Goal: Find contact information: Find contact information

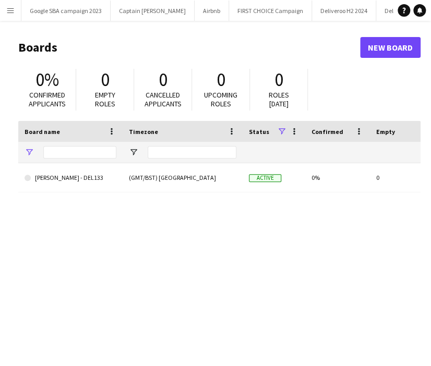
type input "***"
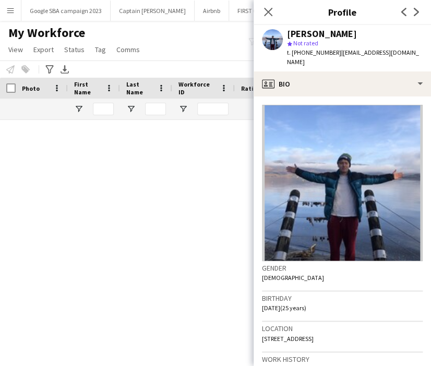
scroll to position [0, 9]
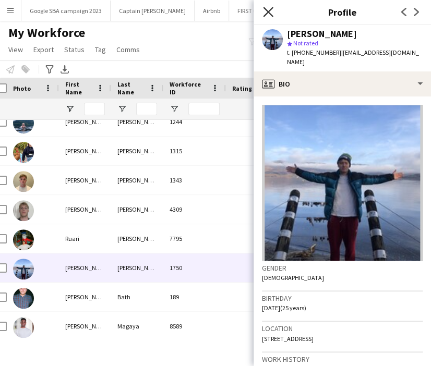
click at [269, 7] on icon "Close pop-in" at bounding box center [268, 12] width 10 height 10
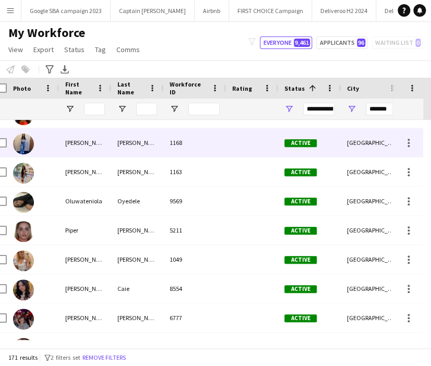
scroll to position [3608, 0]
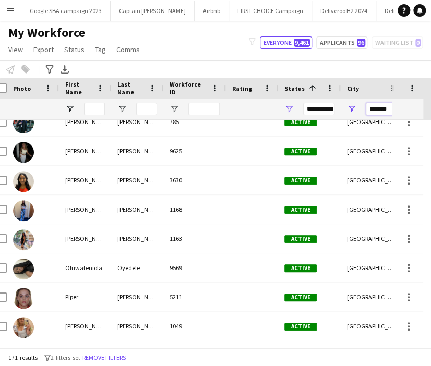
click at [378, 103] on input "*******" at bounding box center [381, 109] width 31 height 13
type input "*******"
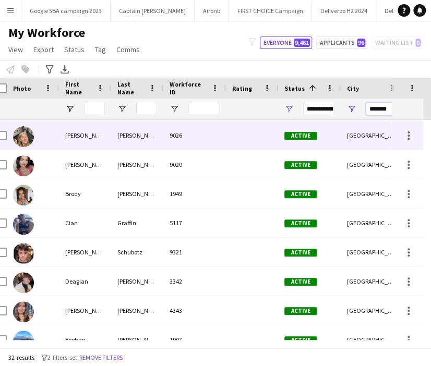
scroll to position [0, 0]
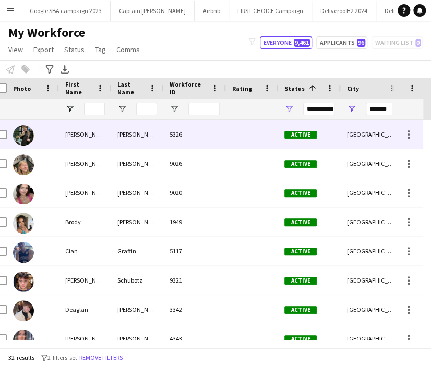
click at [346, 136] on div "[GEOGRAPHIC_DATA]" at bounding box center [372, 134] width 63 height 29
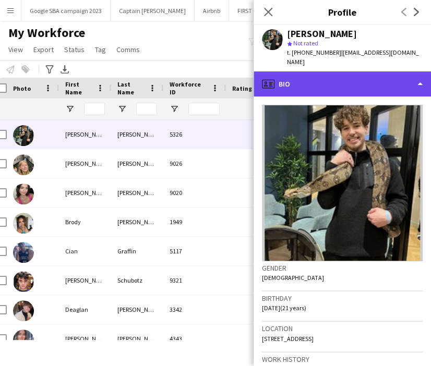
click at [338, 80] on div "profile Bio" at bounding box center [342, 84] width 177 height 25
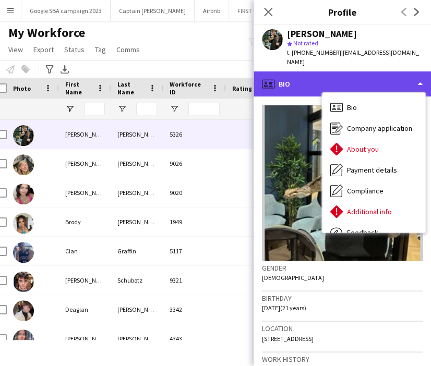
click at [337, 78] on div "profile Bio" at bounding box center [342, 84] width 177 height 25
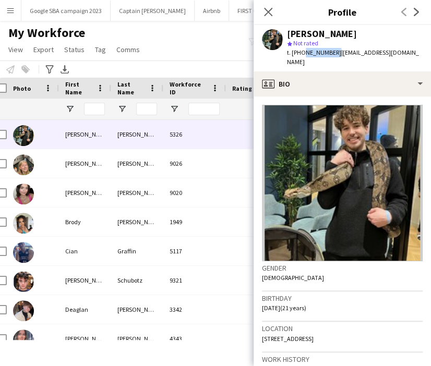
drag, startPoint x: 331, startPoint y: 54, endPoint x: 301, endPoint y: 53, distance: 30.3
click at [301, 53] on span "t. [PHONE_NUMBER]" at bounding box center [314, 53] width 54 height 8
copy span "7592104030"
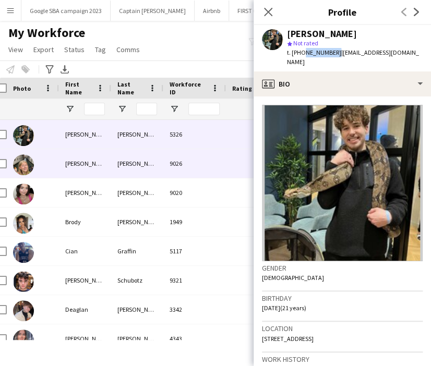
click at [190, 157] on div "9026" at bounding box center [194, 163] width 63 height 29
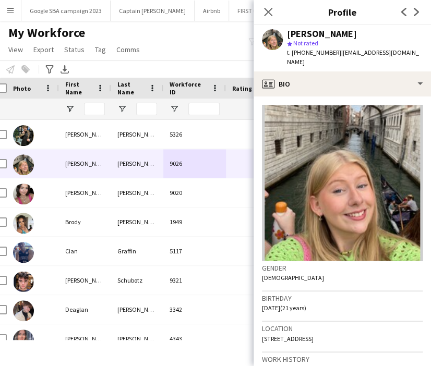
drag, startPoint x: 302, startPoint y: 53, endPoint x: 334, endPoint y: 54, distance: 32.4
click at [334, 54] on span "t. [PHONE_NUMBER]" at bounding box center [314, 53] width 54 height 8
copy span "07740365884"
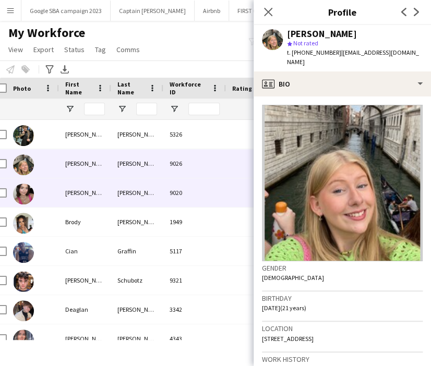
click at [155, 196] on div "[PERSON_NAME]" at bounding box center [137, 193] width 52 height 29
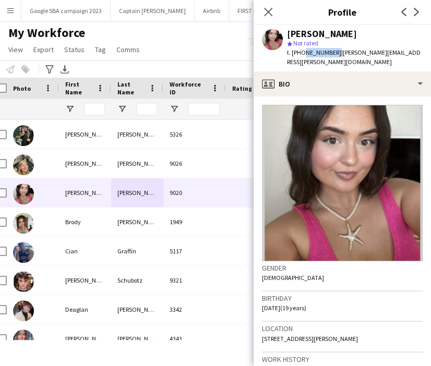
drag, startPoint x: 301, startPoint y: 52, endPoint x: 332, endPoint y: 55, distance: 31.4
click at [332, 55] on span "t. [PHONE_NUMBER]" at bounding box center [314, 53] width 54 height 8
copy span "7727239283"
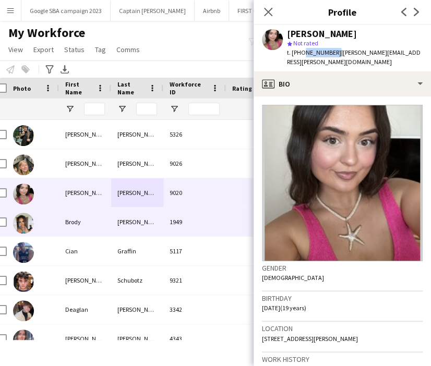
drag, startPoint x: 75, startPoint y: 213, endPoint x: 124, endPoint y: 231, distance: 51.5
click at [75, 213] on div "Brody" at bounding box center [85, 222] width 52 height 29
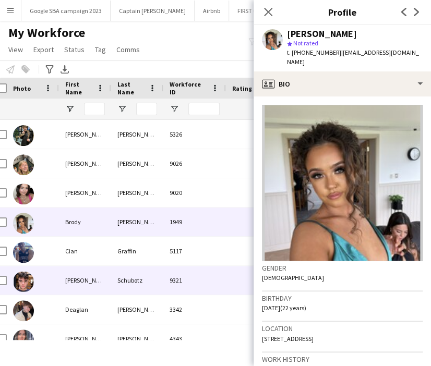
scroll to position [58, 0]
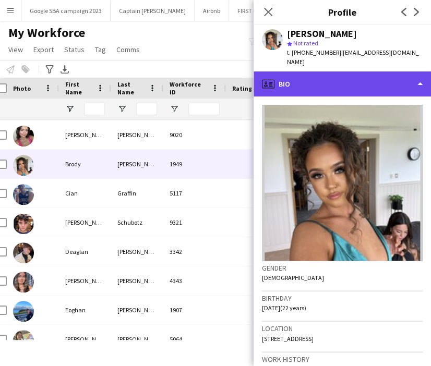
click at [301, 72] on div "profile Bio" at bounding box center [342, 84] width 177 height 25
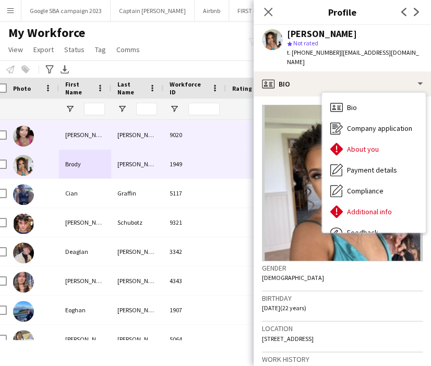
click at [209, 142] on div "9020" at bounding box center [194, 135] width 63 height 29
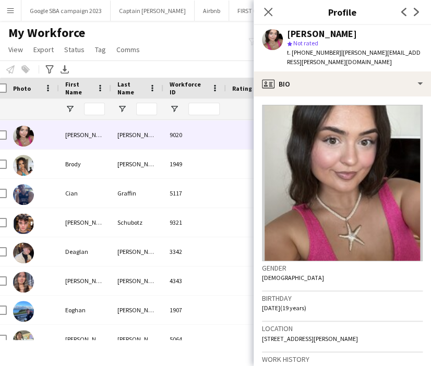
click at [348, 65] on div "t. [PHONE_NUMBER] | [PERSON_NAME][EMAIL_ADDRESS][PERSON_NAME][DOMAIN_NAME]" at bounding box center [355, 57] width 136 height 19
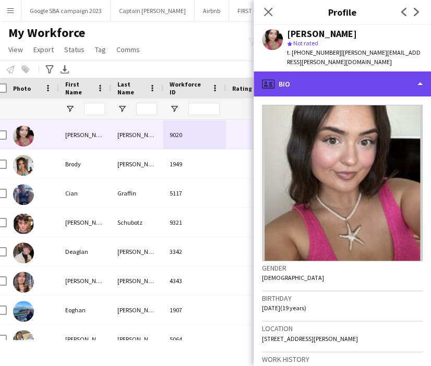
click at [348, 75] on div "profile Bio" at bounding box center [342, 84] width 177 height 25
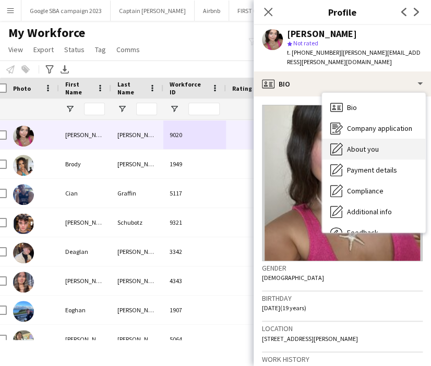
click at [364, 143] on div "About you About you" at bounding box center [373, 149] width 103 height 21
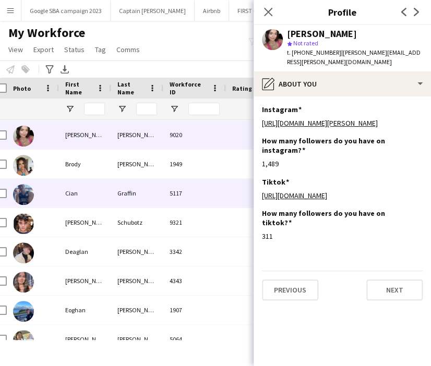
click at [190, 191] on div "5117" at bounding box center [194, 193] width 63 height 29
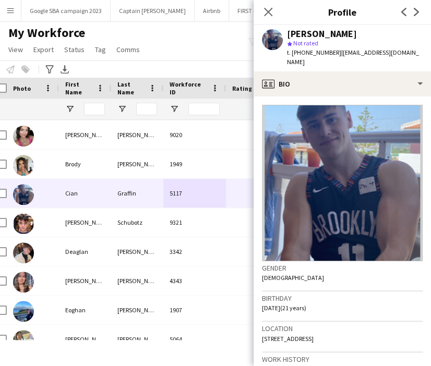
click at [317, 54] on span "t. [PHONE_NUMBER]" at bounding box center [314, 53] width 54 height 8
copy span "4407779331607"
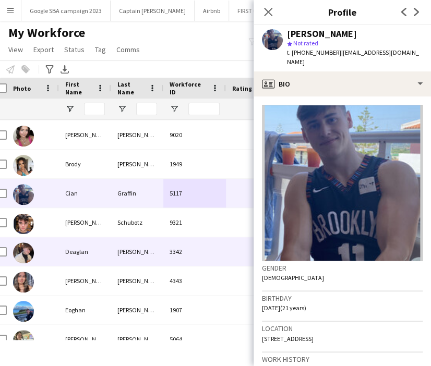
drag, startPoint x: 51, startPoint y: 243, endPoint x: 53, endPoint y: 230, distance: 13.1
click at [51, 243] on div at bounding box center [33, 251] width 52 height 29
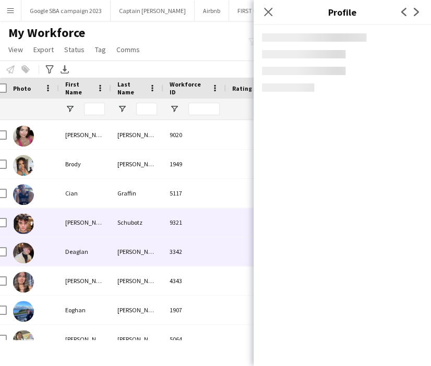
click at [53, 231] on div at bounding box center [33, 222] width 52 height 29
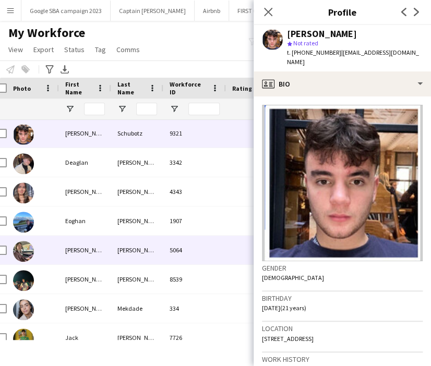
scroll to position [167, 0]
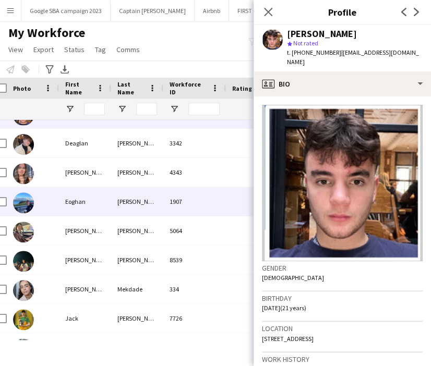
click at [79, 200] on div "Eoghan" at bounding box center [85, 201] width 52 height 29
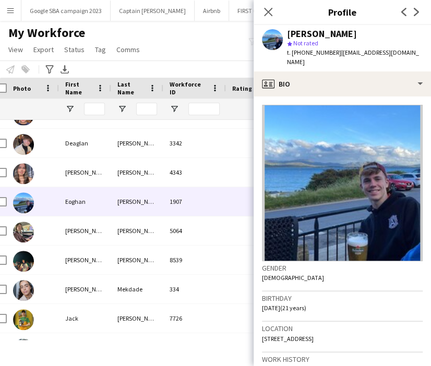
click at [315, 55] on span "t. [PHONE_NUMBER]" at bounding box center [314, 53] width 54 height 8
copy span "447508116386"
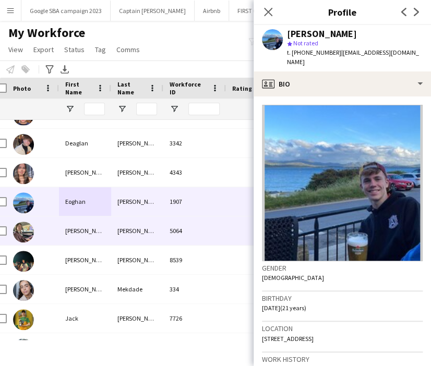
click at [124, 229] on div "[PERSON_NAME]" at bounding box center [137, 231] width 52 height 29
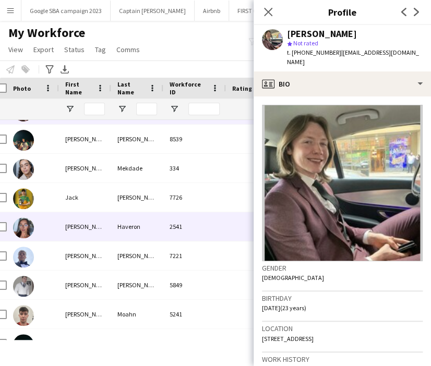
scroll to position [289, 0]
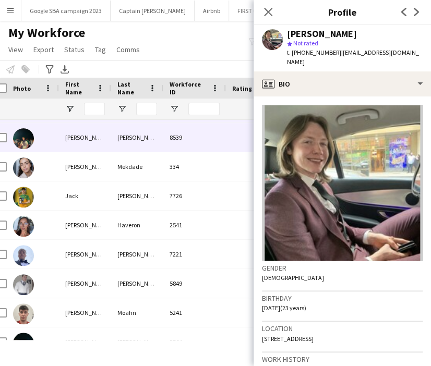
click at [136, 149] on div "[PERSON_NAME]" at bounding box center [137, 137] width 52 height 29
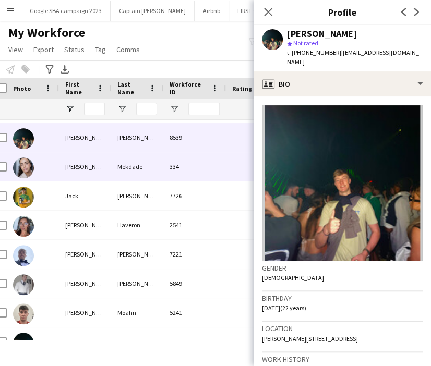
click at [154, 173] on div "Mekdade" at bounding box center [137, 166] width 52 height 29
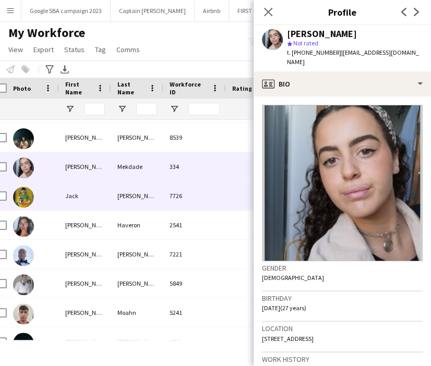
click at [163, 198] on div "7726" at bounding box center [194, 196] width 63 height 29
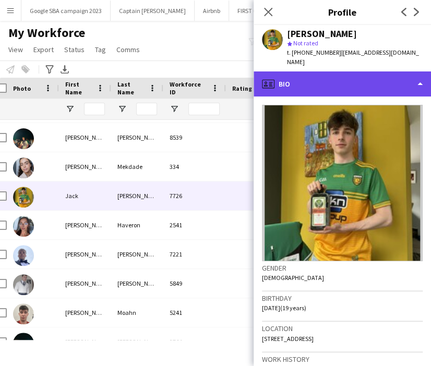
click at [302, 84] on div "profile Bio" at bounding box center [342, 84] width 177 height 25
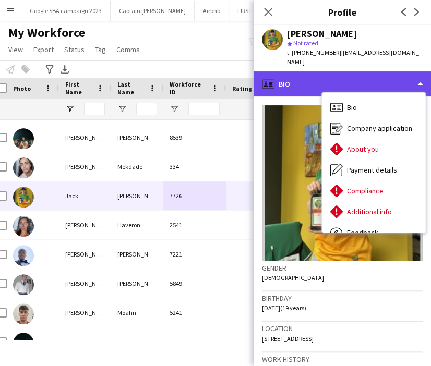
click at [307, 88] on div "profile Bio" at bounding box center [342, 84] width 177 height 25
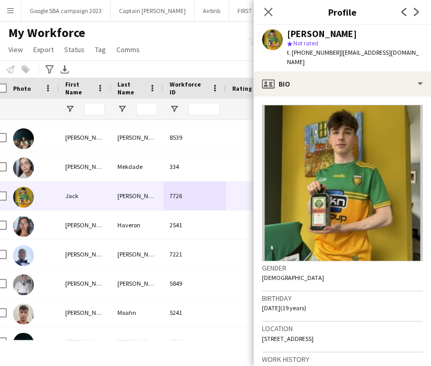
click at [302, 50] on span "t. [PHONE_NUMBER]" at bounding box center [314, 53] width 54 height 8
copy span "447856609961"
click at [14, 111] on div at bounding box center [33, 109] width 40 height 21
click at [274, 15] on app-icon "Close pop-in" at bounding box center [268, 12] width 15 height 15
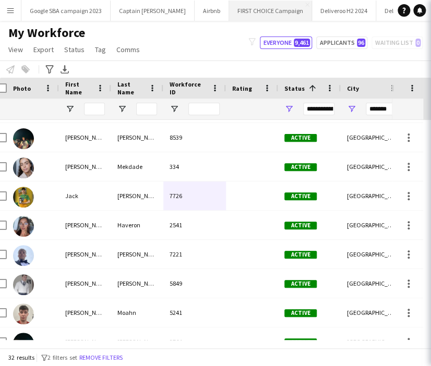
click at [270, 12] on button "FIRST CHOICE Campaign Close" at bounding box center [270, 11] width 83 height 20
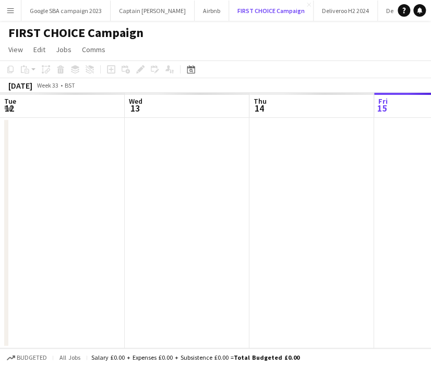
scroll to position [0, 249]
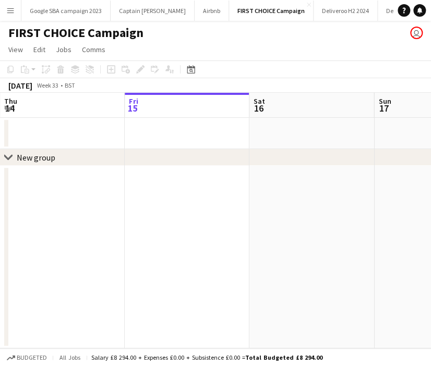
click at [9, 17] on button "Menu" at bounding box center [10, 10] width 21 height 21
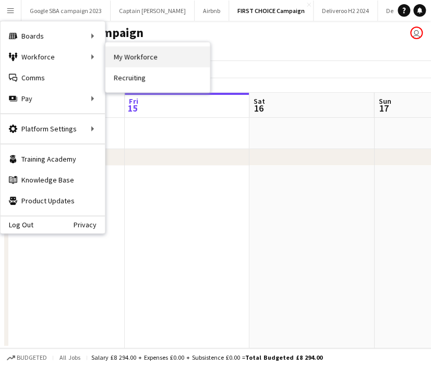
click at [116, 60] on link "My Workforce" at bounding box center [157, 56] width 104 height 21
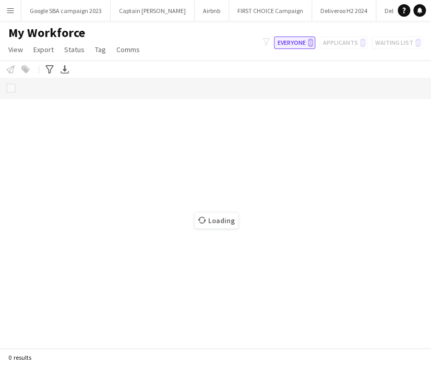
click at [292, 42] on button "Everyone 0" at bounding box center [294, 43] width 41 height 13
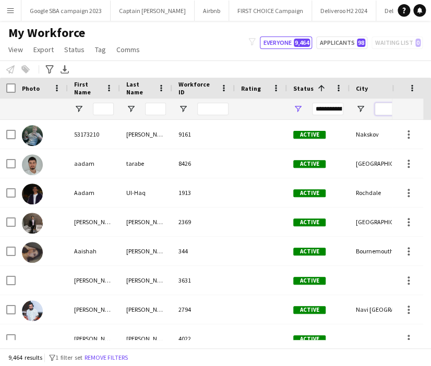
click at [382, 107] on input "City Filter Input" at bounding box center [390, 109] width 31 height 13
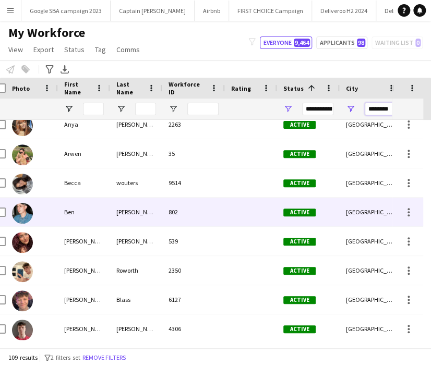
scroll to position [156, 0]
click at [266, 216] on div at bounding box center [251, 212] width 52 height 29
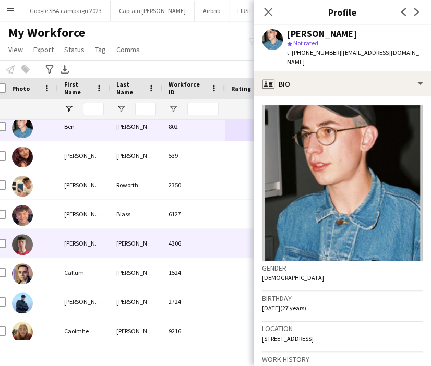
scroll to position [242, 0]
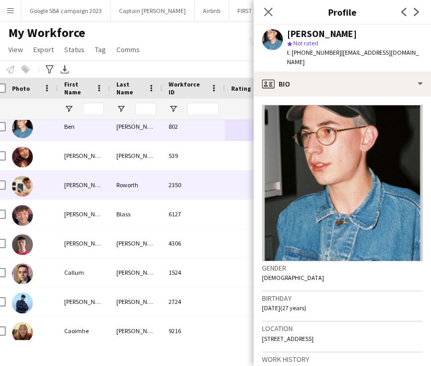
click at [103, 185] on div "[PERSON_NAME]" at bounding box center [84, 185] width 52 height 29
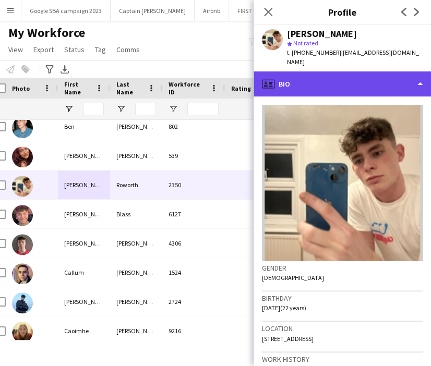
click at [342, 72] on div "profile Bio" at bounding box center [342, 84] width 177 height 25
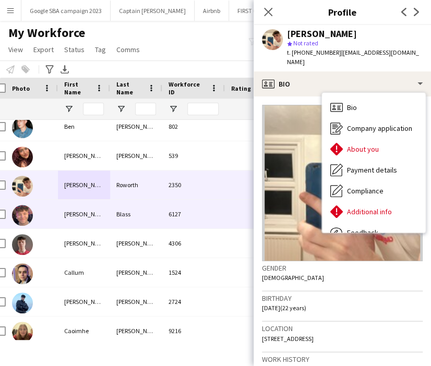
click at [160, 213] on div "Blass" at bounding box center [136, 214] width 52 height 29
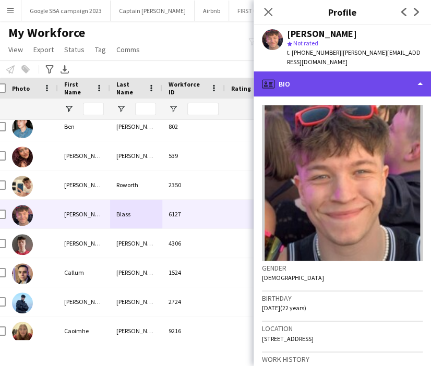
click at [321, 83] on div "profile Bio" at bounding box center [342, 84] width 177 height 25
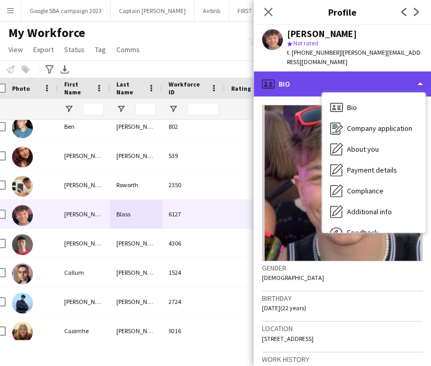
click at [305, 76] on div "profile Bio" at bounding box center [342, 84] width 177 height 25
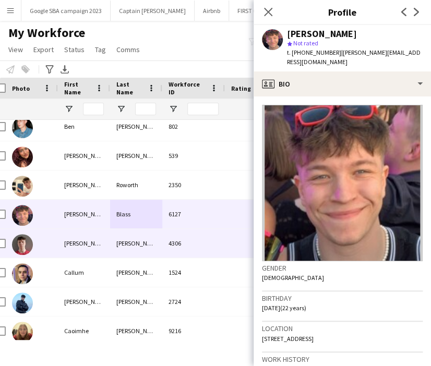
click at [150, 249] on div "[PERSON_NAME]" at bounding box center [136, 243] width 52 height 29
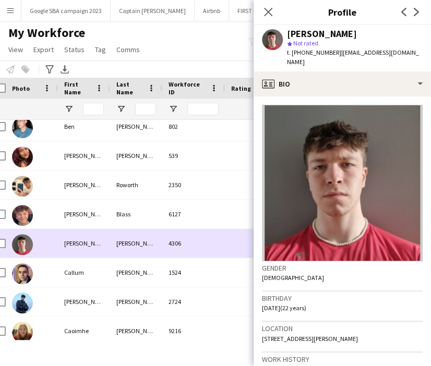
scroll to position [285, 0]
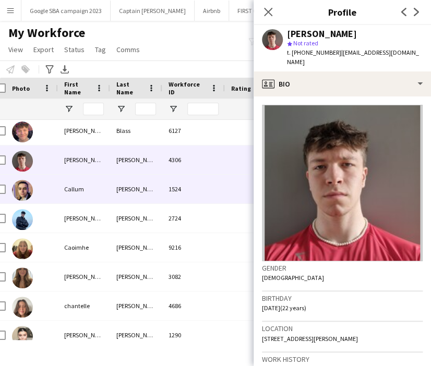
click at [152, 193] on div "[PERSON_NAME]" at bounding box center [136, 189] width 52 height 29
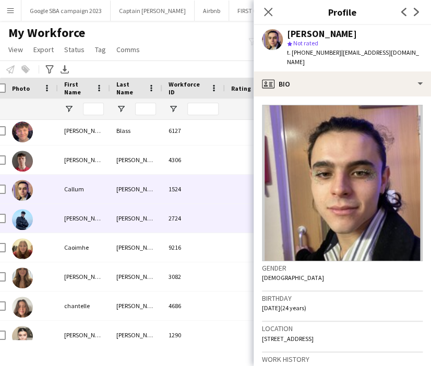
click at [157, 217] on div "[PERSON_NAME]" at bounding box center [136, 218] width 52 height 29
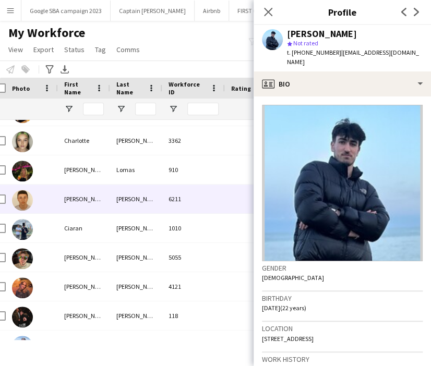
click at [154, 203] on div "[PERSON_NAME]" at bounding box center [136, 199] width 52 height 29
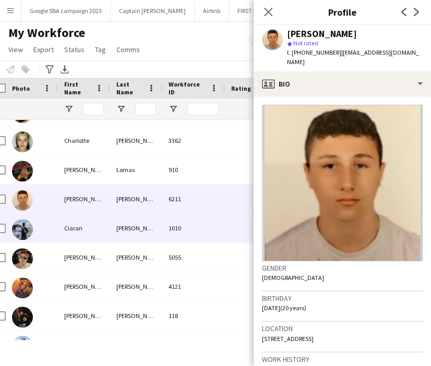
click at [157, 224] on div "[PERSON_NAME]" at bounding box center [136, 228] width 52 height 29
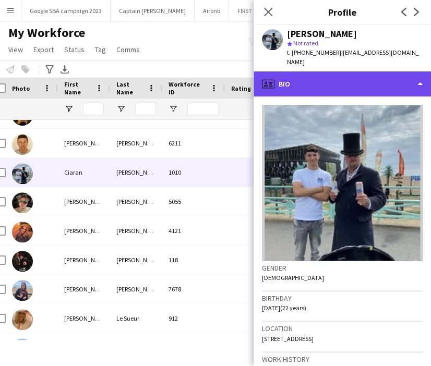
click at [319, 72] on div "profile Bio" at bounding box center [342, 84] width 177 height 25
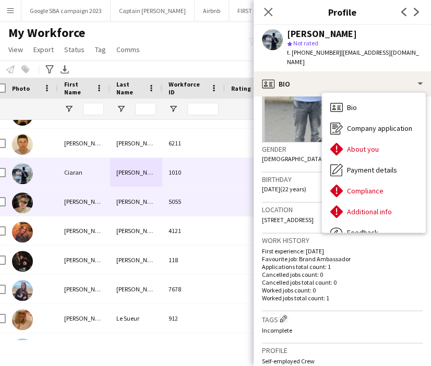
click at [159, 205] on div "[PERSON_NAME]" at bounding box center [136, 201] width 52 height 29
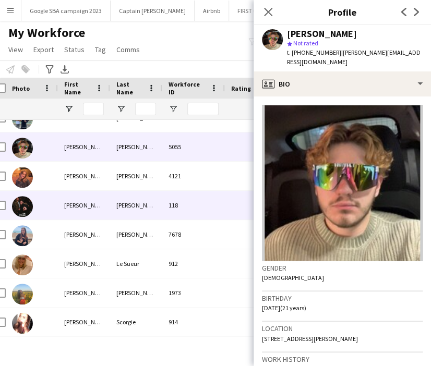
click at [165, 207] on div "118" at bounding box center [193, 205] width 63 height 29
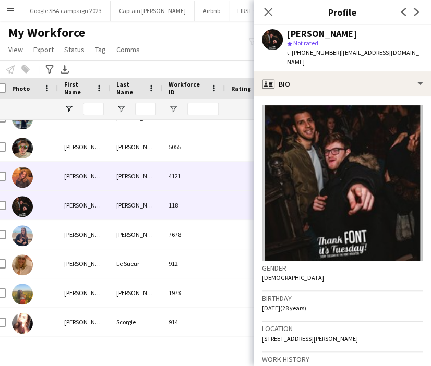
click at [161, 170] on div "[PERSON_NAME]" at bounding box center [136, 176] width 52 height 29
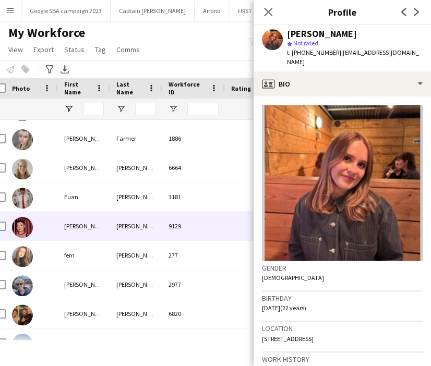
click at [137, 215] on div "[PERSON_NAME]" at bounding box center [136, 226] width 52 height 29
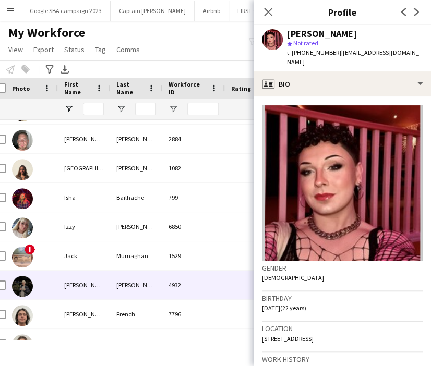
click at [139, 283] on div "[PERSON_NAME]" at bounding box center [136, 285] width 52 height 29
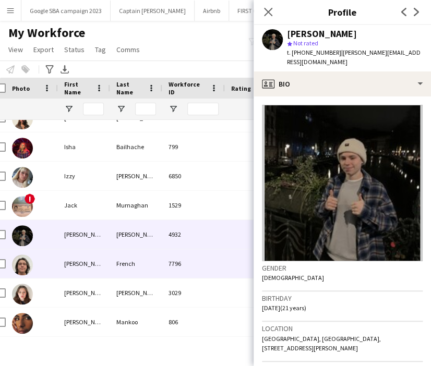
click at [138, 266] on div "French" at bounding box center [136, 263] width 52 height 29
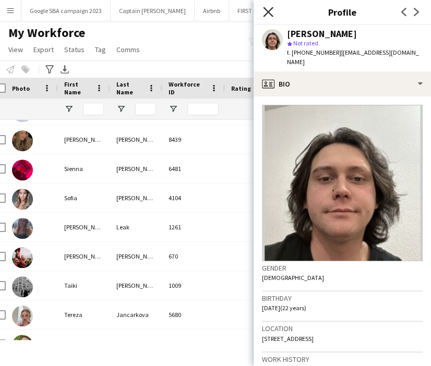
click at [268, 9] on icon "Close pop-in" at bounding box center [268, 12] width 10 height 10
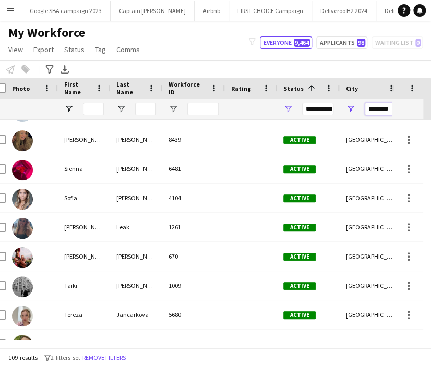
click at [378, 111] on input "********" at bounding box center [380, 109] width 31 height 13
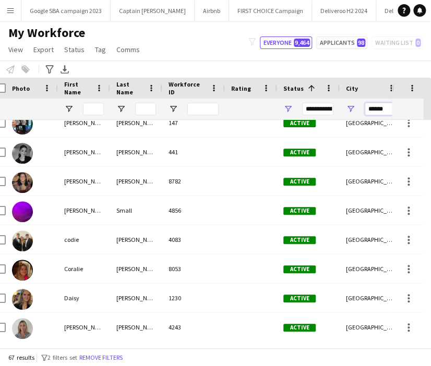
scroll to position [0, 0]
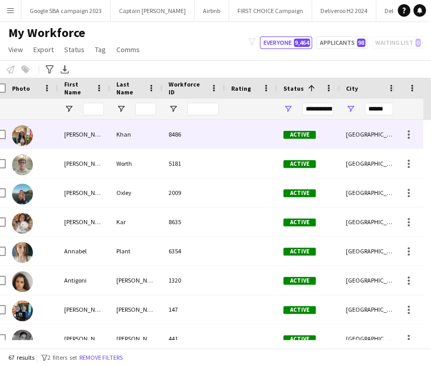
click at [248, 142] on div at bounding box center [251, 134] width 52 height 29
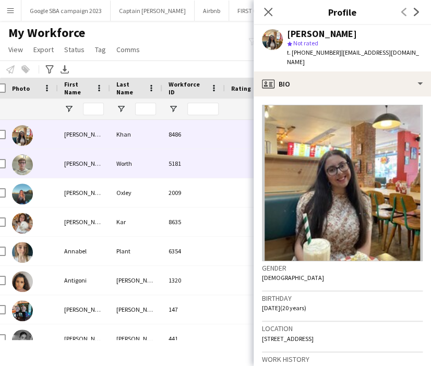
click at [182, 160] on div "5181" at bounding box center [193, 163] width 63 height 29
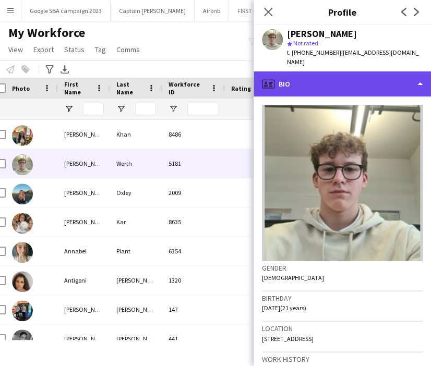
click at [317, 85] on div "profile Bio" at bounding box center [342, 84] width 177 height 25
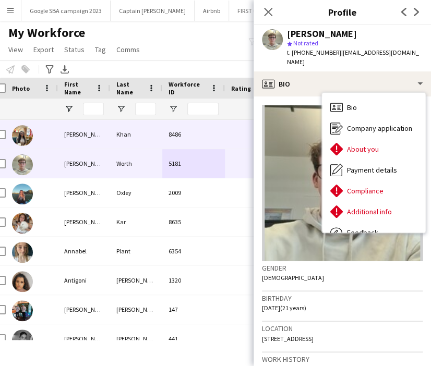
click at [205, 134] on div "8486" at bounding box center [193, 134] width 63 height 29
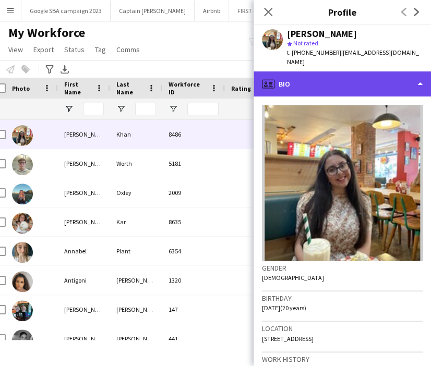
click at [347, 72] on div "profile Bio" at bounding box center [342, 84] width 177 height 25
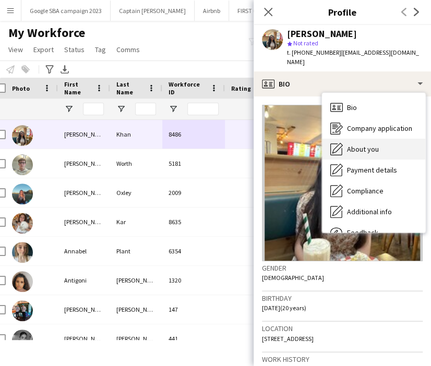
click at [364, 145] on span "About you" at bounding box center [363, 149] width 32 height 9
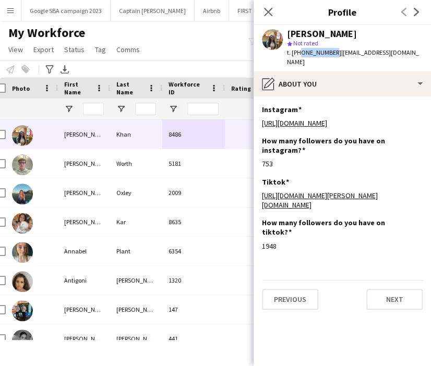
drag, startPoint x: 330, startPoint y: 55, endPoint x: 299, endPoint y: 54, distance: 31.3
click at [299, 54] on span "t. [PHONE_NUMBER]" at bounding box center [314, 53] width 54 height 8
drag, startPoint x: 332, startPoint y: 53, endPoint x: 301, endPoint y: 53, distance: 31.3
click at [301, 53] on span "t. [PHONE_NUMBER]" at bounding box center [314, 53] width 54 height 8
copy span "7588136151"
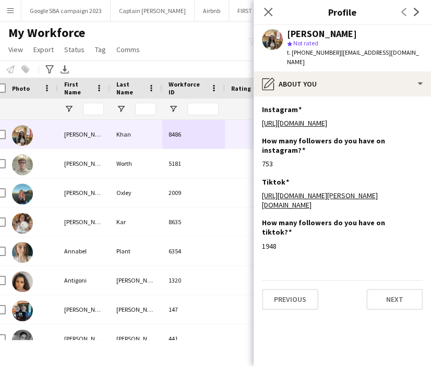
click at [258, 97] on app-section-data-types "Instagram Edit this field [URL][DOMAIN_NAME] How many followers do you have on …" at bounding box center [342, 232] width 177 height 270
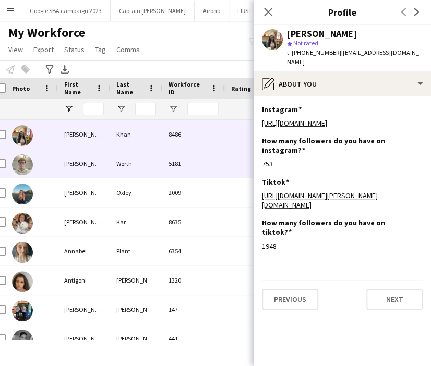
click at [204, 164] on div "5181" at bounding box center [193, 163] width 63 height 29
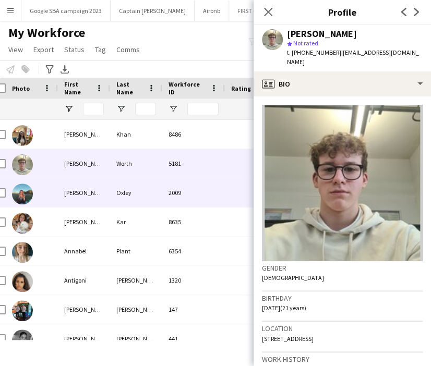
click at [205, 189] on div "2009" at bounding box center [193, 193] width 63 height 29
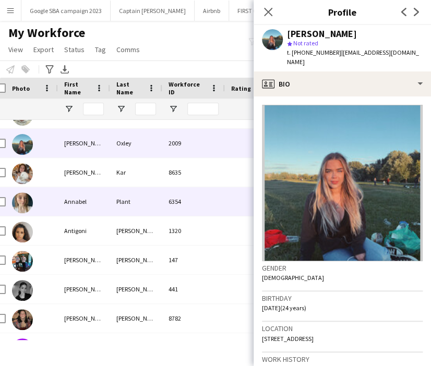
scroll to position [50, 0]
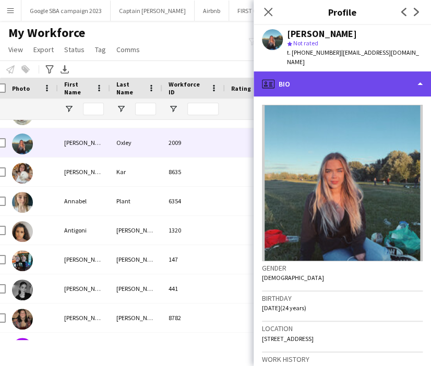
click at [335, 72] on div "profile Bio" at bounding box center [342, 84] width 177 height 25
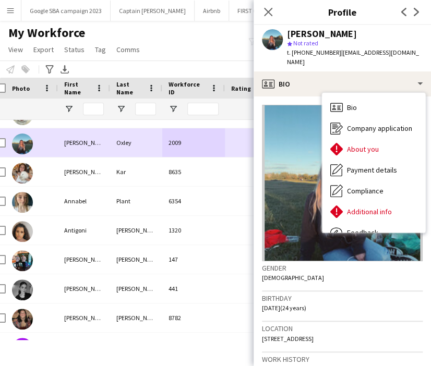
click at [212, 171] on div "8635" at bounding box center [193, 172] width 63 height 29
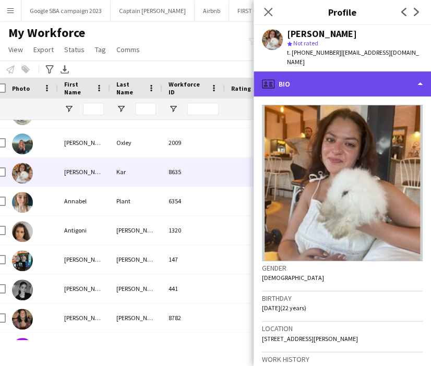
click at [296, 85] on div "profile Bio" at bounding box center [342, 84] width 177 height 25
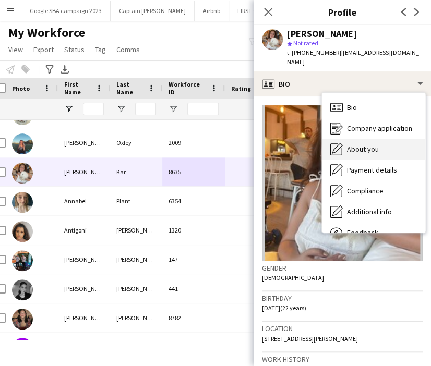
click at [342, 139] on div "About you About you" at bounding box center [373, 149] width 103 height 21
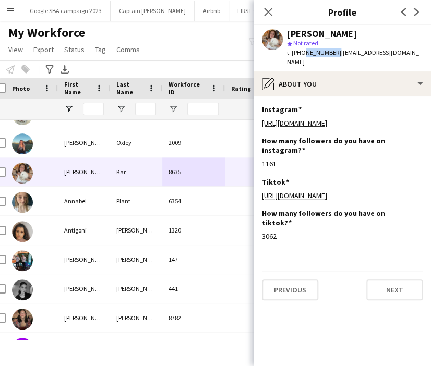
drag, startPoint x: 331, startPoint y: 54, endPoint x: 302, endPoint y: 55, distance: 28.7
click at [302, 55] on span "t. [PHONE_NUMBER]" at bounding box center [314, 53] width 54 height 8
copy span "7914845387"
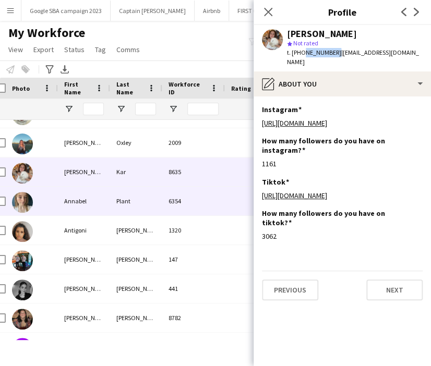
click at [206, 198] on div "6354" at bounding box center [193, 201] width 63 height 29
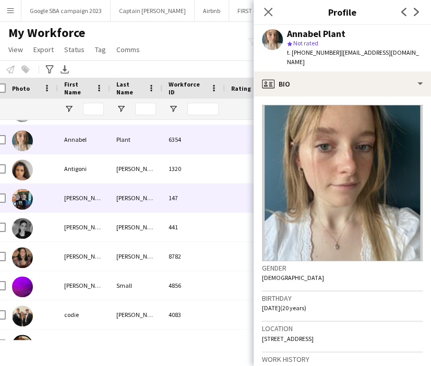
scroll to position [112, 0]
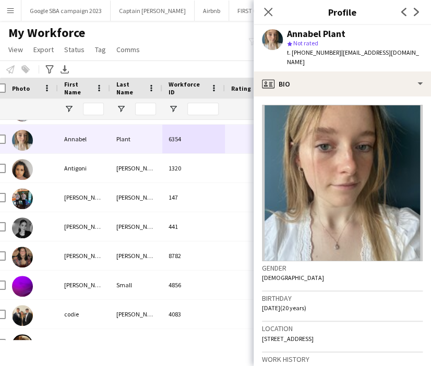
click at [299, 97] on app-crew-profile-bio "Gender [DEMOGRAPHIC_DATA] Birthday [DEMOGRAPHIC_DATA] (20 years) Location [STRE…" at bounding box center [342, 232] width 177 height 270
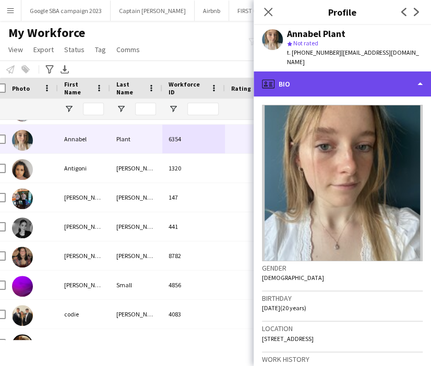
click at [297, 77] on div "profile Bio" at bounding box center [342, 84] width 177 height 25
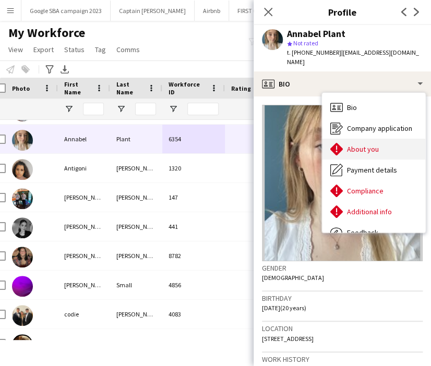
click at [343, 139] on div "About you About you" at bounding box center [373, 149] width 103 height 21
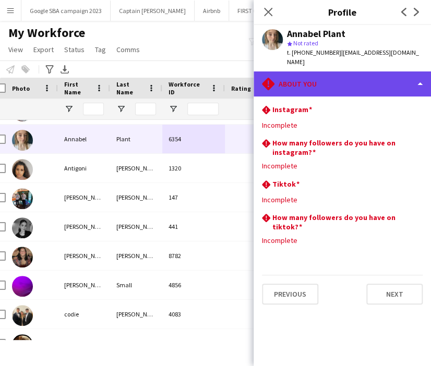
click at [313, 72] on div "rhombus-alert About you" at bounding box center [342, 84] width 177 height 25
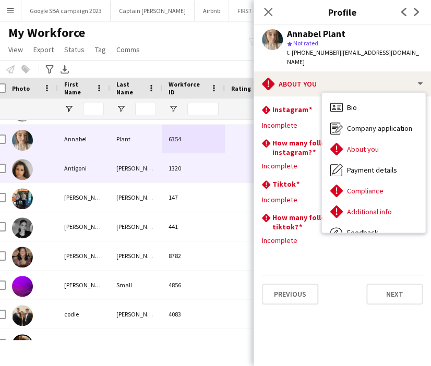
click at [161, 163] on div "[PERSON_NAME]" at bounding box center [136, 168] width 52 height 29
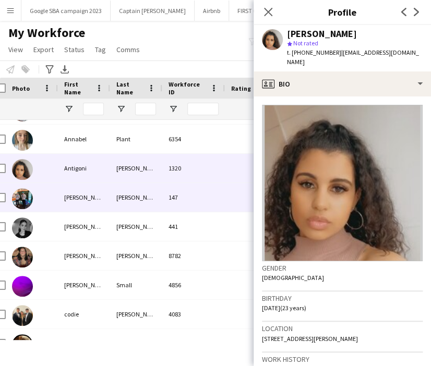
click at [167, 193] on div "147" at bounding box center [193, 197] width 63 height 29
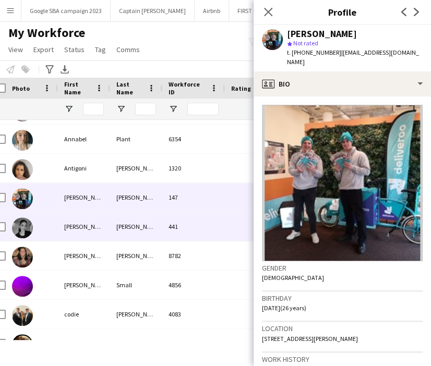
click at [196, 222] on div "441" at bounding box center [193, 226] width 63 height 29
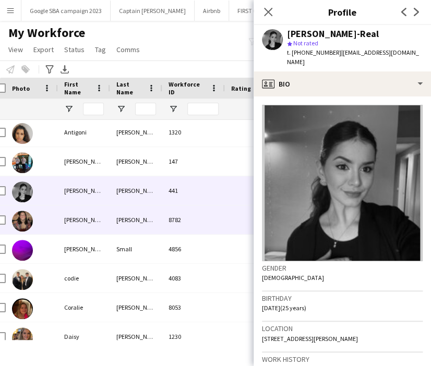
scroll to position [147, 0]
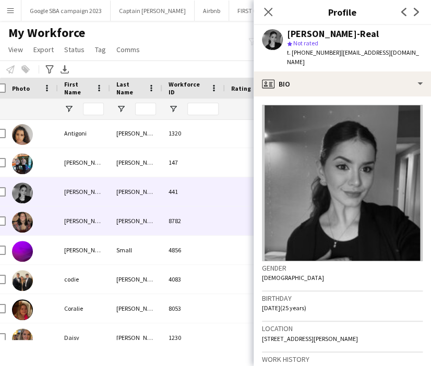
click at [191, 231] on div "8782" at bounding box center [193, 221] width 63 height 29
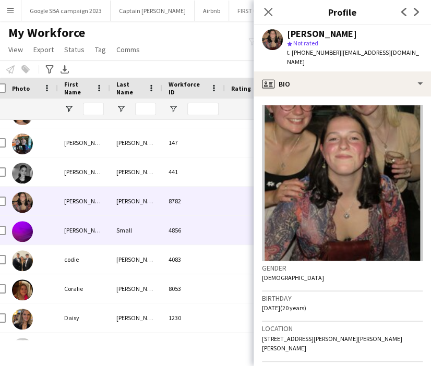
scroll to position [167, 0]
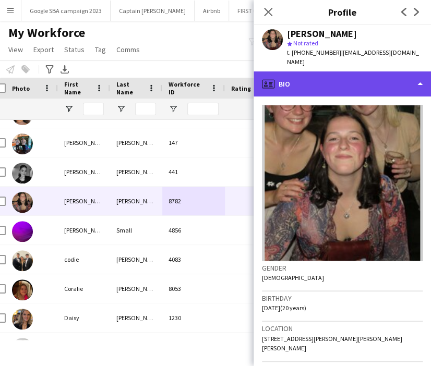
click at [322, 72] on div "profile Bio" at bounding box center [342, 84] width 177 height 25
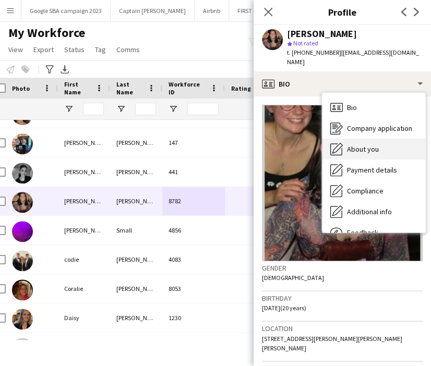
click at [344, 139] on div "About you About you" at bounding box center [373, 149] width 103 height 21
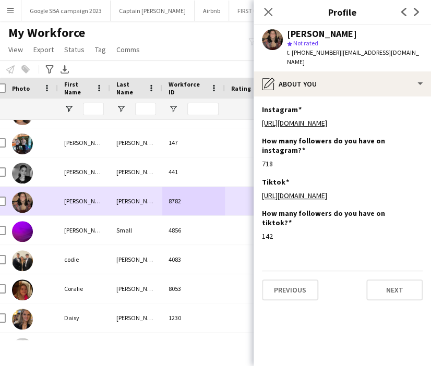
click at [197, 232] on div "4856" at bounding box center [193, 230] width 63 height 29
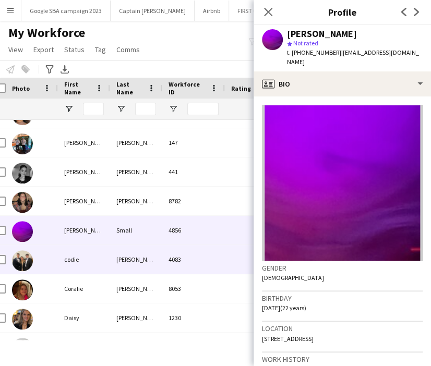
click at [183, 269] on div "4083" at bounding box center [193, 259] width 63 height 29
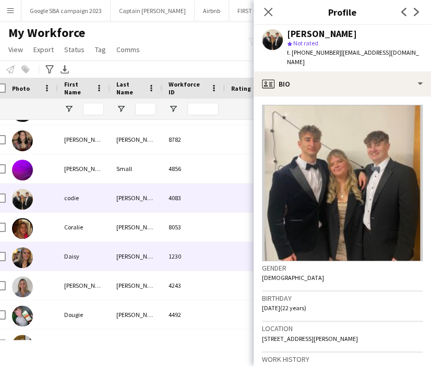
scroll to position [233, 0]
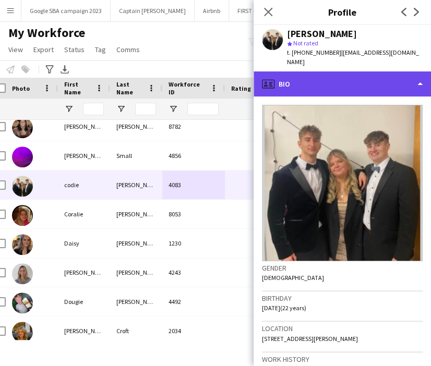
click at [295, 72] on div "profile Bio" at bounding box center [342, 84] width 177 height 25
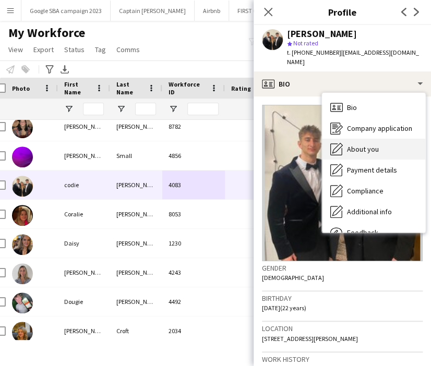
click at [356, 145] on span "About you" at bounding box center [363, 149] width 32 height 9
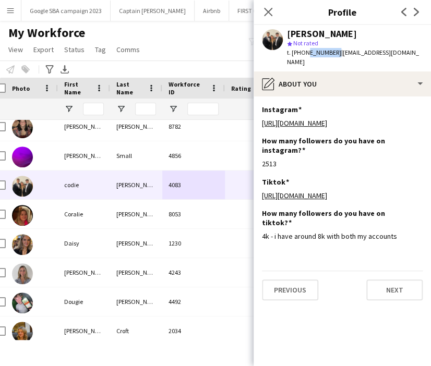
drag, startPoint x: 332, startPoint y: 52, endPoint x: 303, endPoint y: 51, distance: 29.2
click at [303, 51] on span "t. [PHONE_NUMBER]" at bounding box center [314, 53] width 54 height 8
drag, startPoint x: 301, startPoint y: 51, endPoint x: 331, endPoint y: 53, distance: 30.3
click at [331, 53] on span "t. [PHONE_NUMBER]" at bounding box center [314, 53] width 54 height 8
copy span "7484315331"
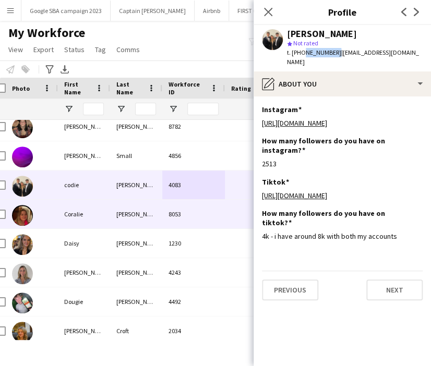
click at [123, 216] on div "[PERSON_NAME]" at bounding box center [136, 214] width 52 height 29
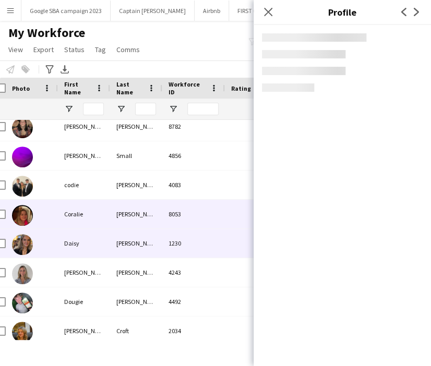
click at [126, 242] on div "[PERSON_NAME]" at bounding box center [136, 243] width 52 height 29
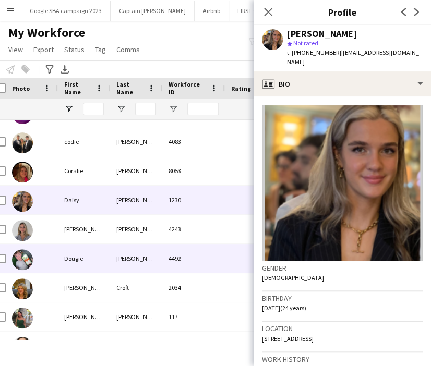
scroll to position [290, 0]
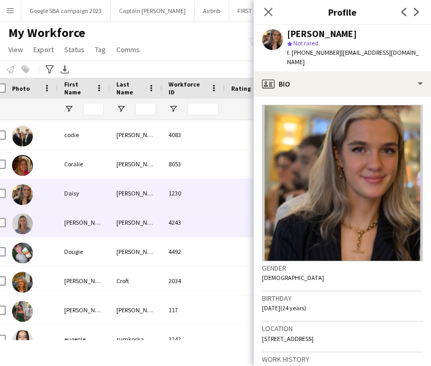
click at [132, 223] on div "[PERSON_NAME]" at bounding box center [136, 222] width 52 height 29
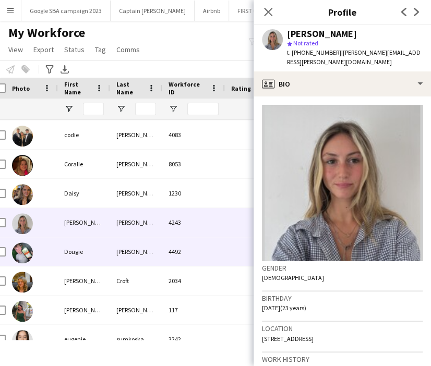
click at [135, 241] on div "[PERSON_NAME]" at bounding box center [136, 251] width 52 height 29
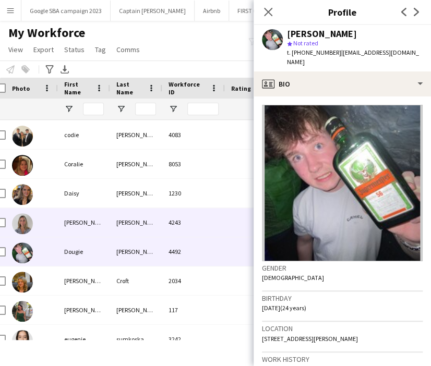
click at [125, 222] on div "[PERSON_NAME]" at bounding box center [136, 222] width 52 height 29
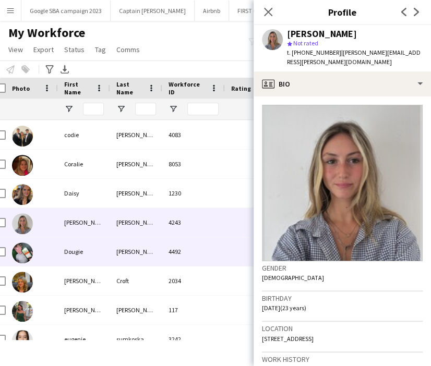
click at [133, 248] on div "[PERSON_NAME]" at bounding box center [136, 251] width 52 height 29
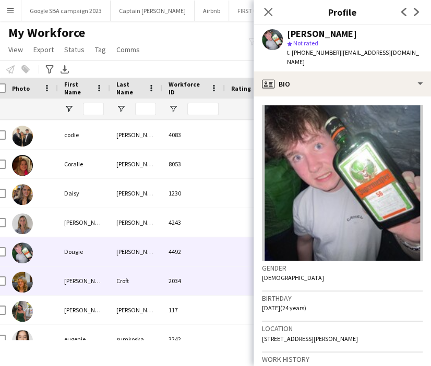
click at [179, 284] on div "2034" at bounding box center [193, 281] width 63 height 29
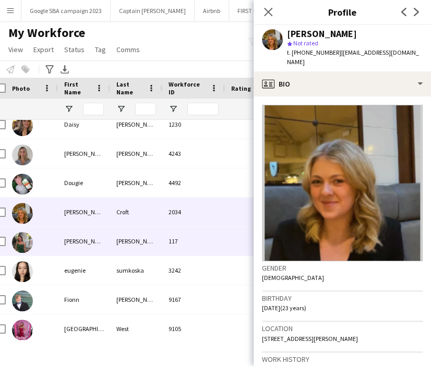
click at [161, 243] on div "[PERSON_NAME]" at bounding box center [136, 241] width 52 height 29
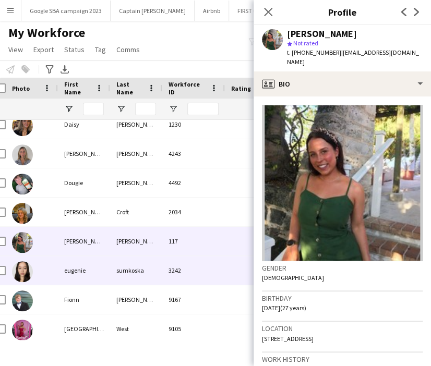
click at [161, 268] on div "sumkoska" at bounding box center [136, 270] width 52 height 29
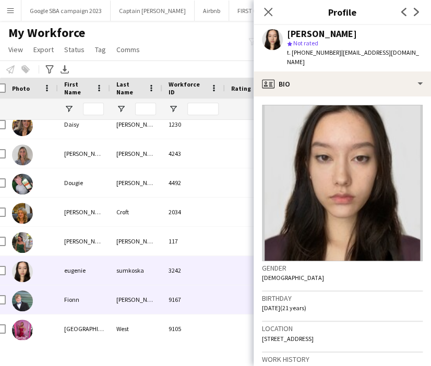
click at [162, 294] on div "9167" at bounding box center [193, 300] width 63 height 29
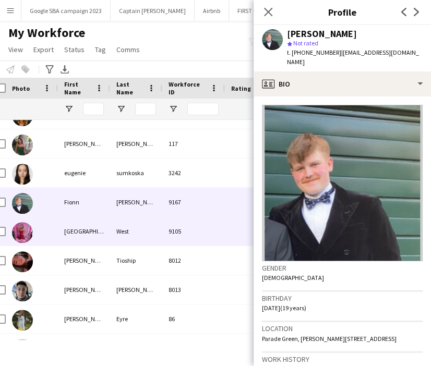
click at [161, 231] on div "West" at bounding box center [136, 231] width 52 height 29
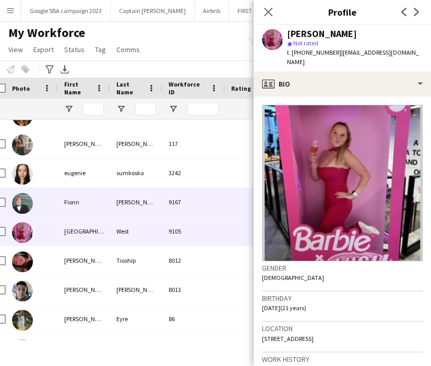
click at [156, 203] on div "[PERSON_NAME]" at bounding box center [136, 202] width 52 height 29
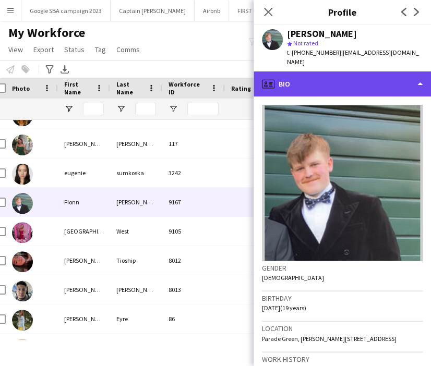
click at [323, 84] on div "profile Bio" at bounding box center [342, 84] width 177 height 25
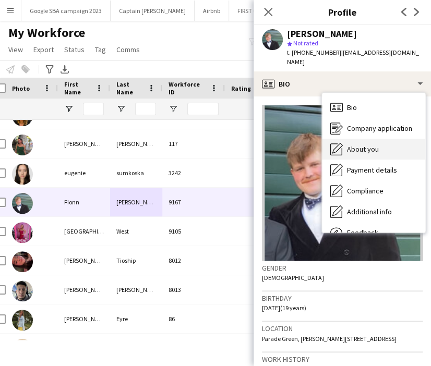
click at [353, 145] on span "About you" at bounding box center [363, 149] width 32 height 9
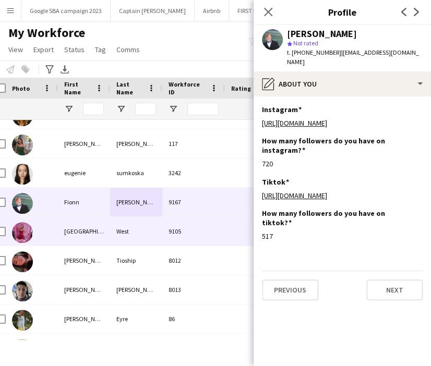
click at [188, 234] on div "9105" at bounding box center [193, 231] width 63 height 29
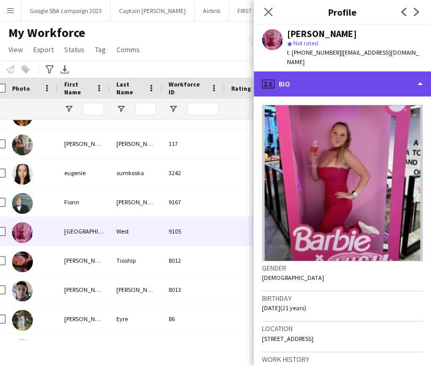
click at [335, 74] on div "profile Bio" at bounding box center [342, 84] width 177 height 25
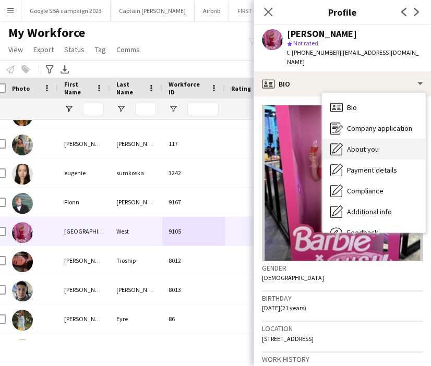
click at [340, 143] on icon "About you" at bounding box center [336, 149] width 13 height 13
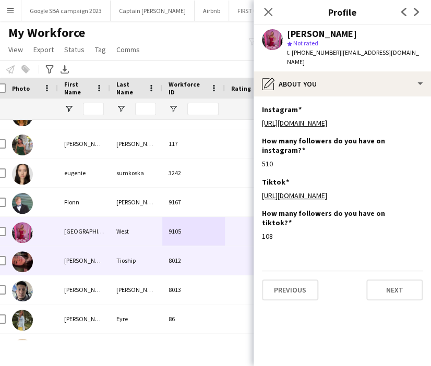
click at [184, 272] on div "8012" at bounding box center [193, 260] width 63 height 29
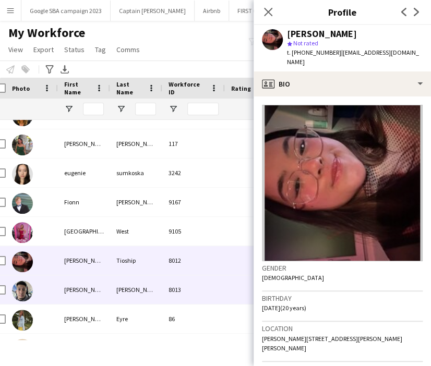
click at [184, 287] on div "8013" at bounding box center [193, 290] width 63 height 29
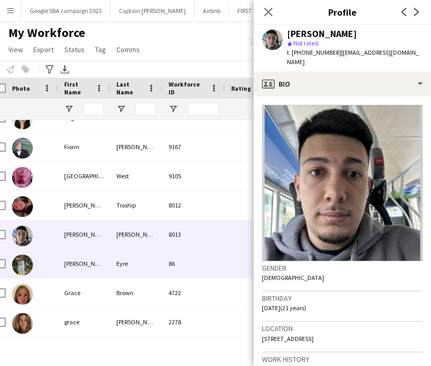
click at [175, 273] on div "86" at bounding box center [193, 263] width 63 height 29
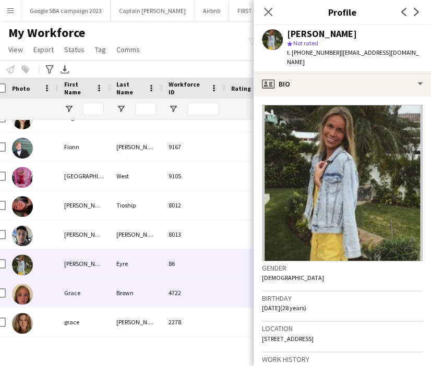
click at [171, 289] on div "4722" at bounding box center [193, 293] width 63 height 29
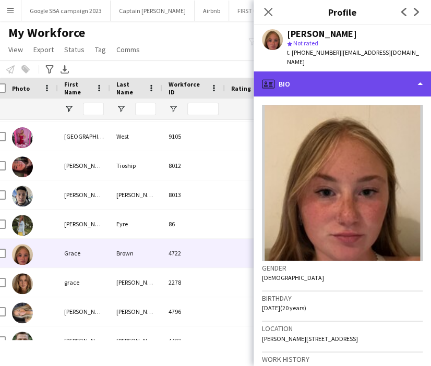
click at [292, 84] on div "profile Bio" at bounding box center [342, 84] width 177 height 25
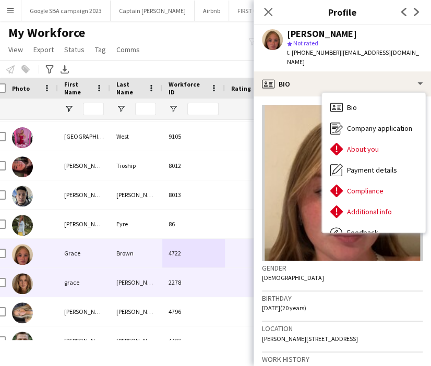
click at [181, 280] on div "2278" at bounding box center [193, 282] width 63 height 29
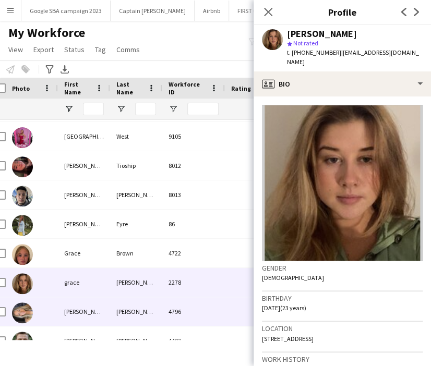
click at [171, 308] on div "4796" at bounding box center [193, 312] width 63 height 29
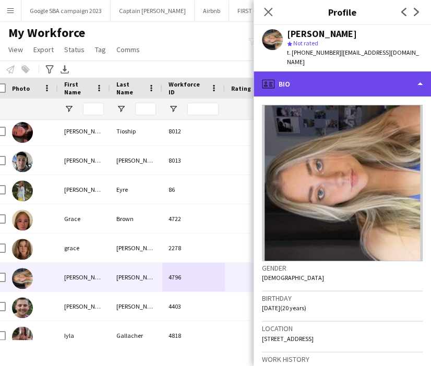
click at [326, 78] on div "profile Bio" at bounding box center [342, 84] width 177 height 25
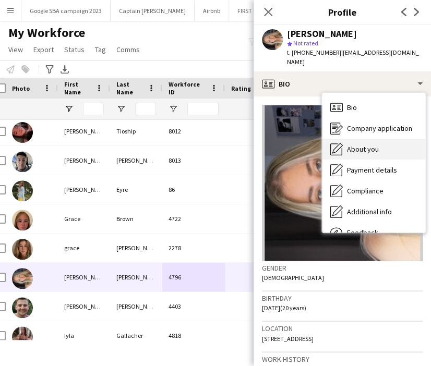
click at [338, 143] on icon at bounding box center [337, 148] width 10 height 10
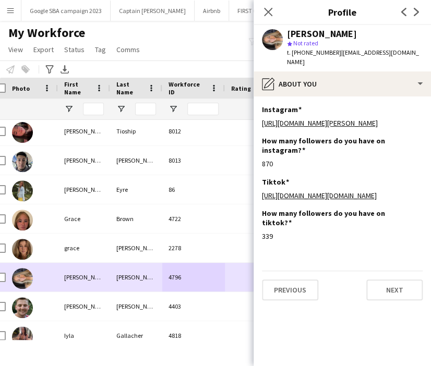
click at [192, 303] on div "4403" at bounding box center [193, 306] width 63 height 29
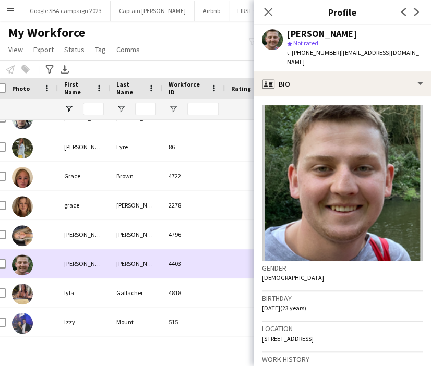
click at [164, 292] on div "4818" at bounding box center [193, 293] width 63 height 29
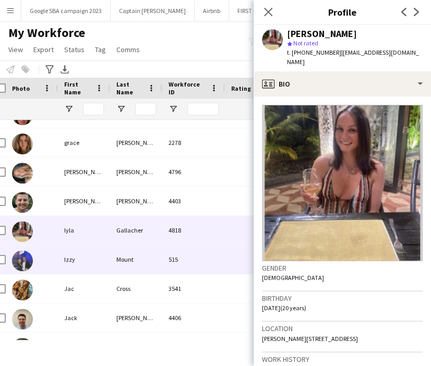
click at [157, 259] on div "Mount" at bounding box center [136, 259] width 52 height 29
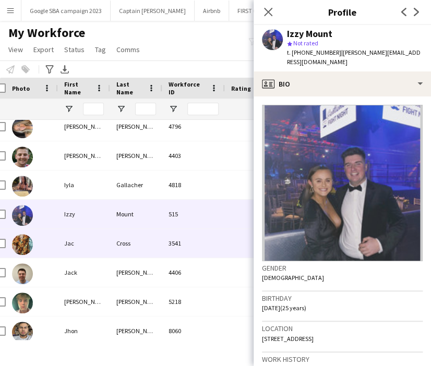
click at [189, 243] on div "3541" at bounding box center [193, 243] width 63 height 29
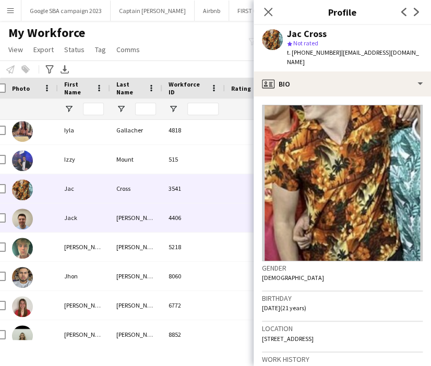
click at [184, 219] on div "4406" at bounding box center [193, 218] width 63 height 29
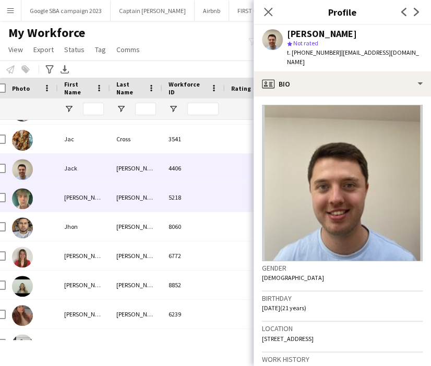
click at [180, 195] on div "5218" at bounding box center [193, 197] width 63 height 29
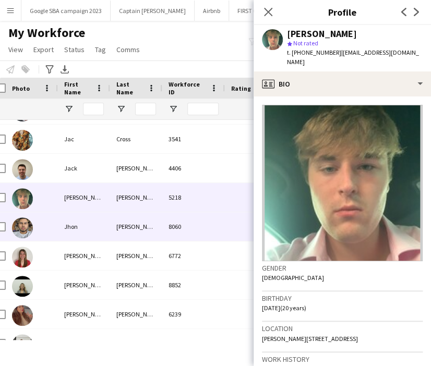
click at [180, 223] on div "8060" at bounding box center [193, 226] width 63 height 29
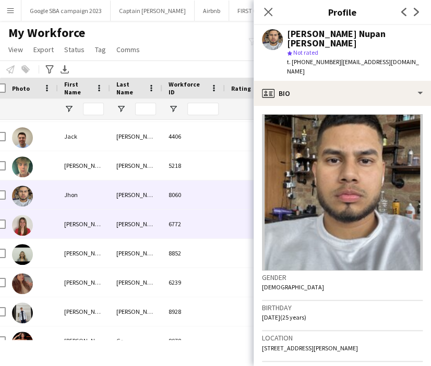
click at [173, 221] on div "6772" at bounding box center [193, 224] width 63 height 29
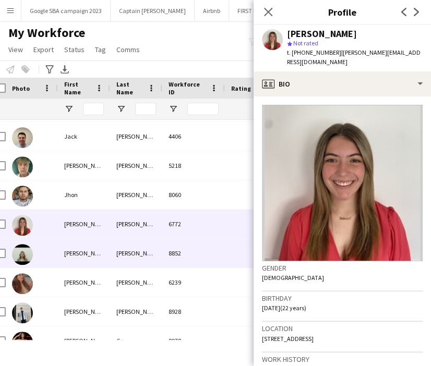
click at [177, 247] on div "8852" at bounding box center [193, 253] width 63 height 29
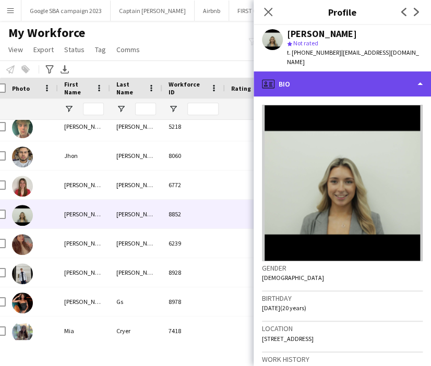
click at [290, 78] on div "profile Bio" at bounding box center [342, 84] width 177 height 25
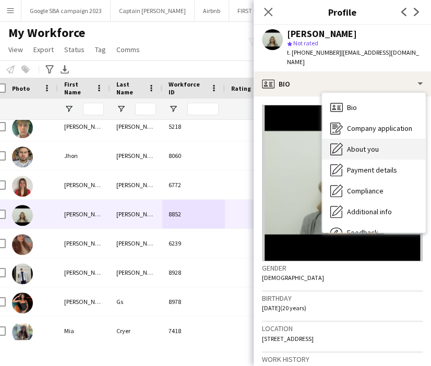
click at [340, 144] on icon "About you" at bounding box center [336, 149] width 13 height 13
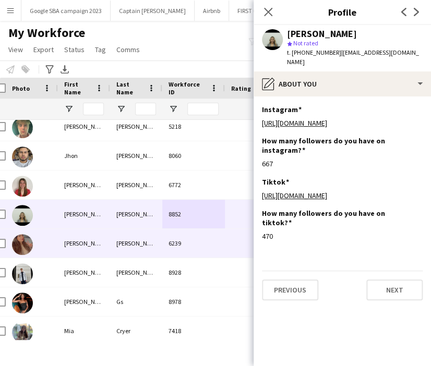
click at [196, 247] on div "6239" at bounding box center [193, 243] width 63 height 29
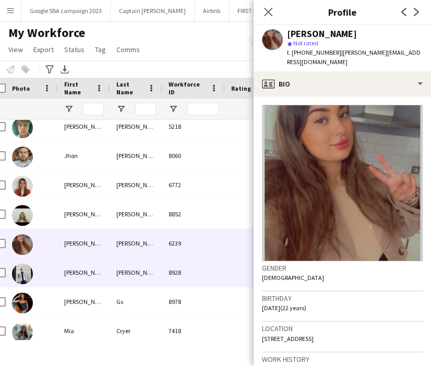
click at [186, 274] on div "8928" at bounding box center [193, 272] width 63 height 29
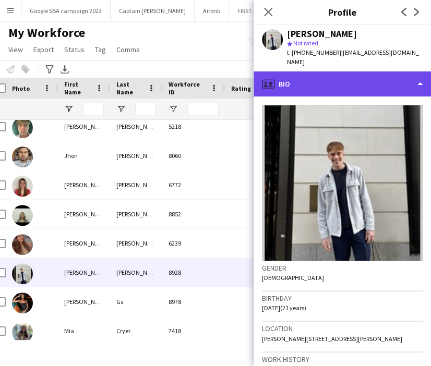
click at [320, 72] on div "profile Bio" at bounding box center [342, 84] width 177 height 25
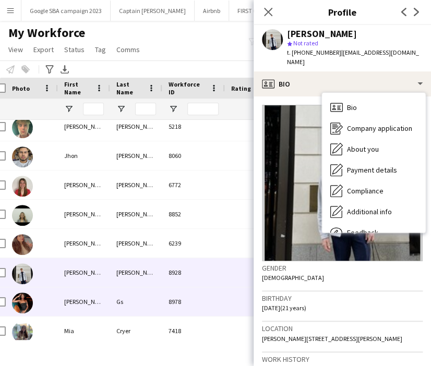
click at [173, 301] on div "8978" at bounding box center [193, 302] width 63 height 29
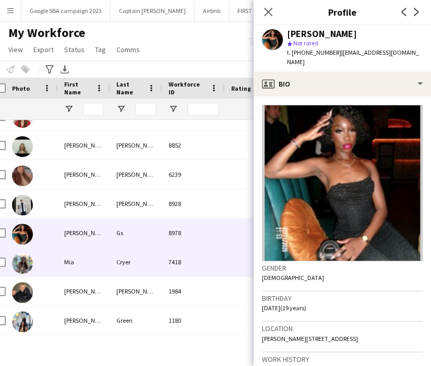
click at [177, 266] on div "7418" at bounding box center [193, 262] width 63 height 29
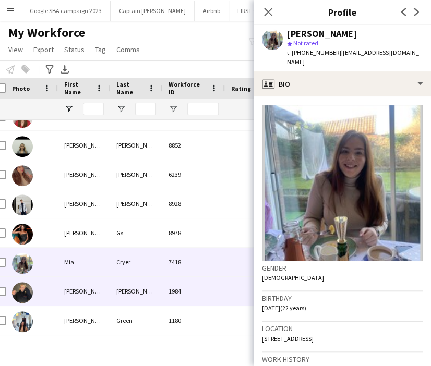
click at [193, 281] on div "1984" at bounding box center [193, 291] width 63 height 29
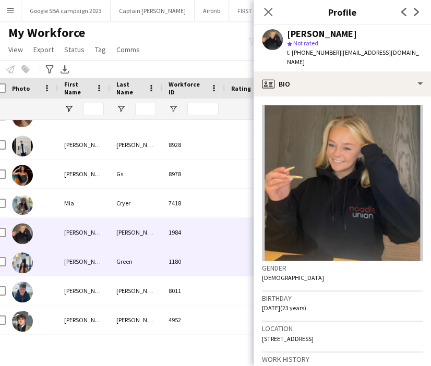
click at [185, 268] on div "1180" at bounding box center [193, 261] width 63 height 29
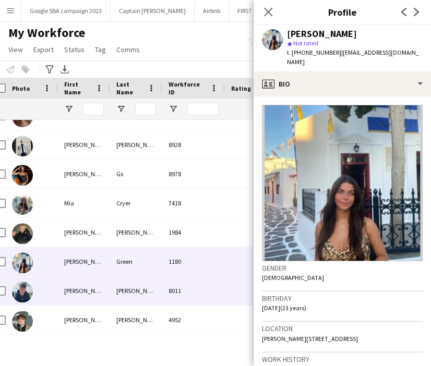
click at [185, 283] on div "8011" at bounding box center [193, 291] width 63 height 29
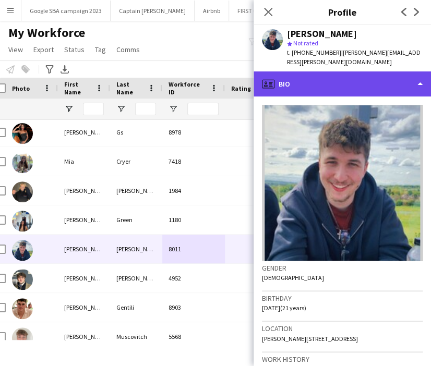
click at [330, 73] on div "profile Bio" at bounding box center [342, 84] width 177 height 25
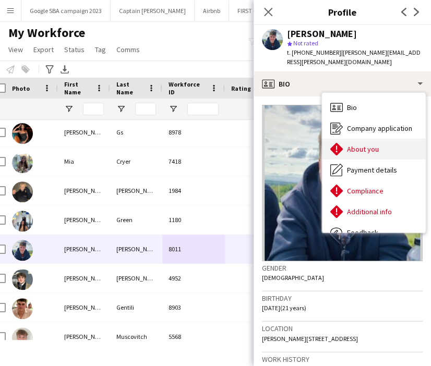
click at [333, 143] on icon "About you" at bounding box center [336, 149] width 13 height 13
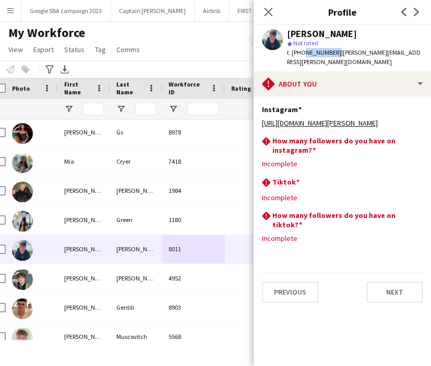
drag, startPoint x: 334, startPoint y: 54, endPoint x: 301, endPoint y: 56, distance: 32.9
click at [301, 56] on span "t. [PHONE_NUMBER]" at bounding box center [314, 53] width 54 height 8
drag, startPoint x: 336, startPoint y: 54, endPoint x: 302, endPoint y: 55, distance: 33.9
click at [302, 55] on span "t. [PHONE_NUMBER]" at bounding box center [314, 53] width 54 height 8
copy span "07802647553"
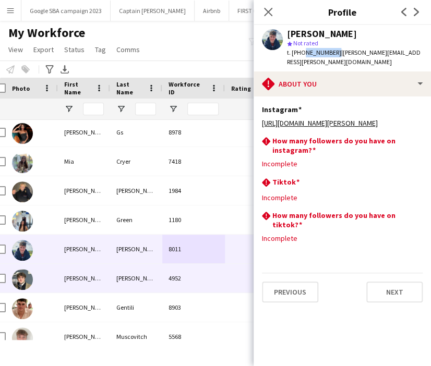
click at [133, 283] on div "[PERSON_NAME]" at bounding box center [136, 278] width 52 height 29
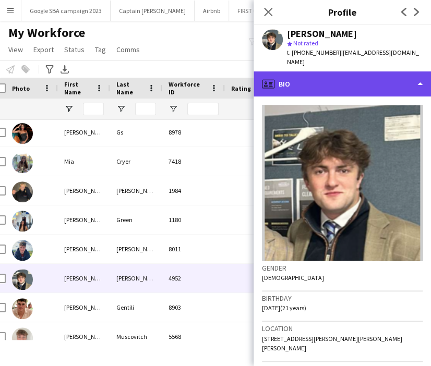
click at [316, 76] on div "profile Bio" at bounding box center [342, 84] width 177 height 25
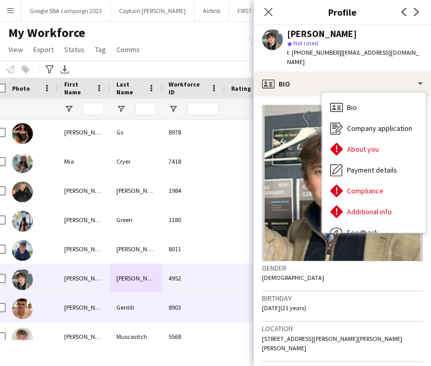
click at [136, 304] on div "Gentili" at bounding box center [136, 307] width 52 height 29
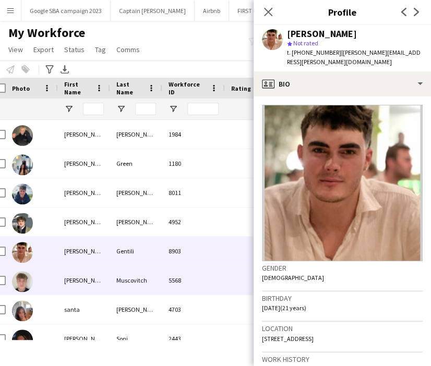
click at [118, 278] on div "Muscovitch" at bounding box center [136, 280] width 52 height 29
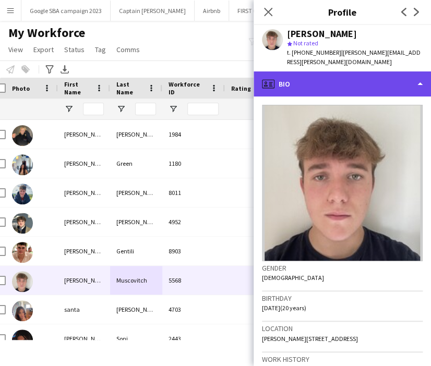
click at [364, 82] on div "profile Bio" at bounding box center [342, 84] width 177 height 25
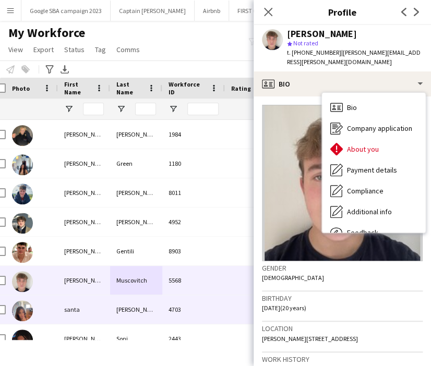
click at [157, 318] on div "[PERSON_NAME]" at bounding box center [136, 309] width 52 height 29
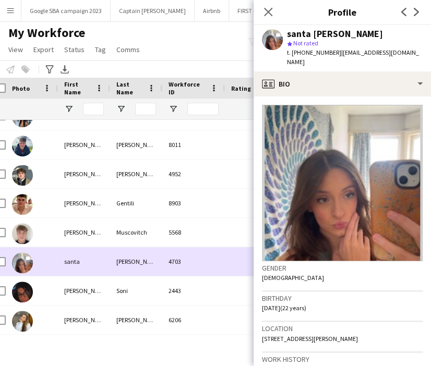
scroll to position [1192, 0]
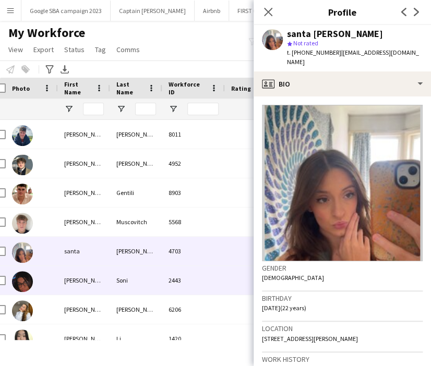
click at [188, 281] on div "2443" at bounding box center [193, 280] width 63 height 29
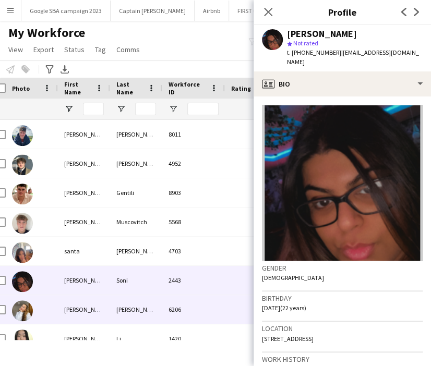
click at [181, 312] on div "6206" at bounding box center [193, 309] width 63 height 29
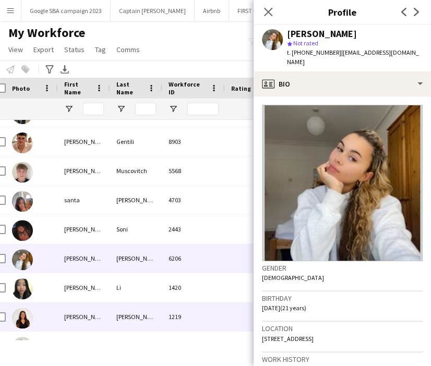
scroll to position [1250, 0]
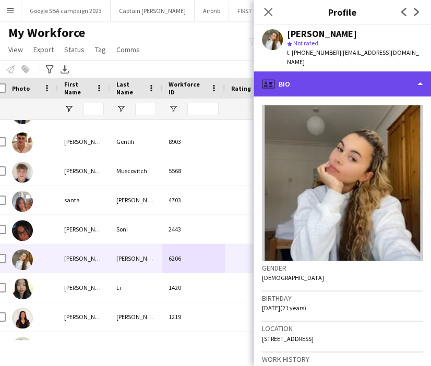
click at [327, 80] on div "profile Bio" at bounding box center [342, 84] width 177 height 25
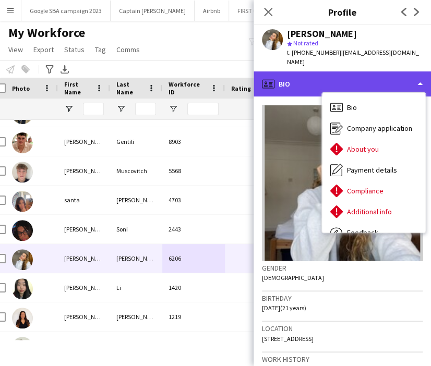
click at [318, 79] on div "profile Bio" at bounding box center [342, 84] width 177 height 25
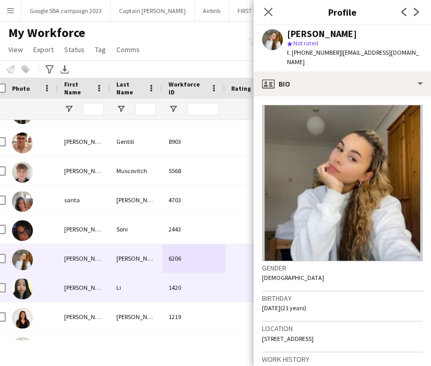
click at [142, 292] on div "Li" at bounding box center [136, 288] width 52 height 29
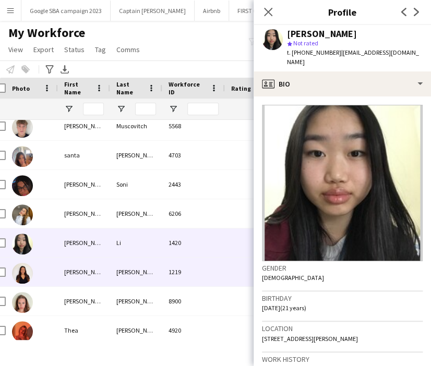
scroll to position [1297, 0]
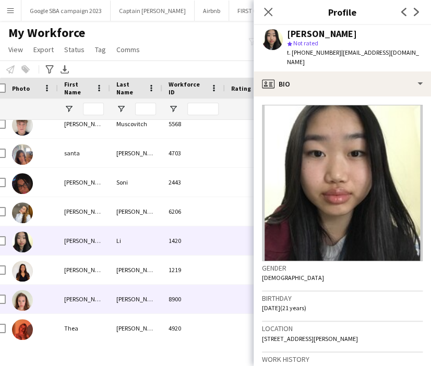
click at [148, 285] on div "[PERSON_NAME]" at bounding box center [136, 299] width 52 height 29
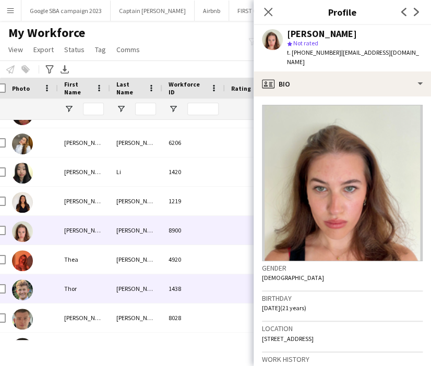
scroll to position [1365, 0]
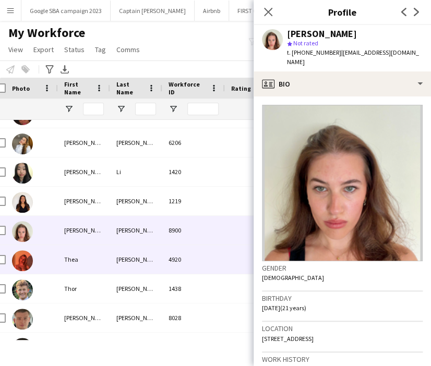
click at [144, 265] on div "[PERSON_NAME]" at bounding box center [136, 259] width 52 height 29
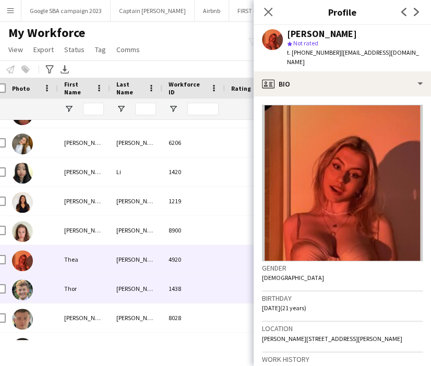
scroll to position [1405, 0]
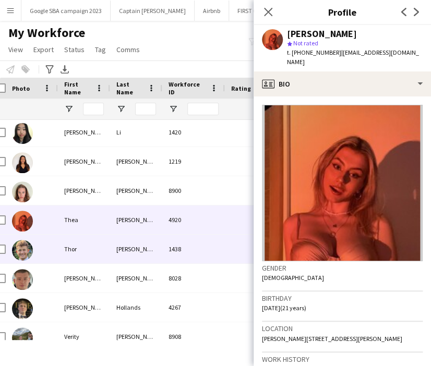
click at [140, 245] on div "[PERSON_NAME]" at bounding box center [136, 249] width 52 height 29
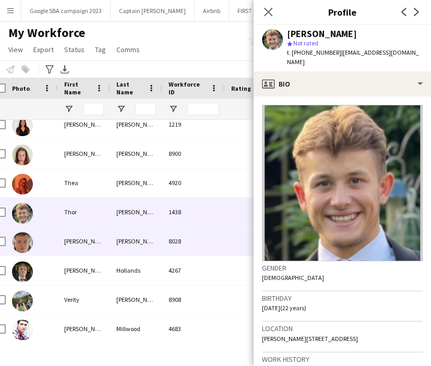
click at [140, 249] on div "[PERSON_NAME]" at bounding box center [136, 241] width 52 height 29
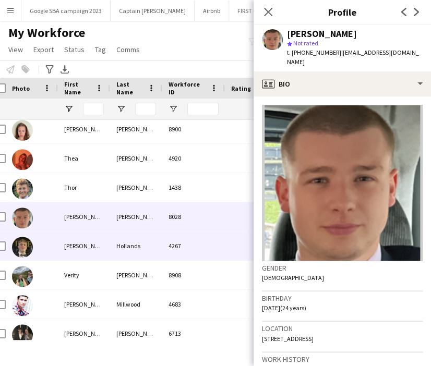
click at [134, 253] on div "Hollands" at bounding box center [136, 246] width 52 height 29
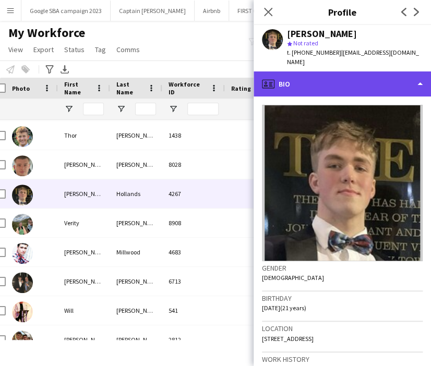
click at [309, 80] on div "profile Bio" at bounding box center [342, 84] width 177 height 25
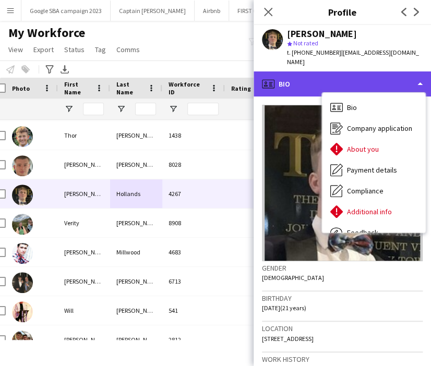
click at [309, 80] on div "profile Bio" at bounding box center [342, 84] width 177 height 25
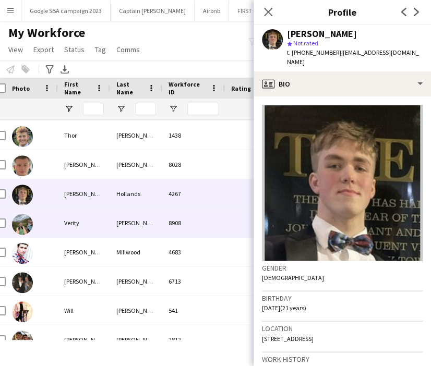
click at [163, 224] on div "8908" at bounding box center [193, 223] width 63 height 29
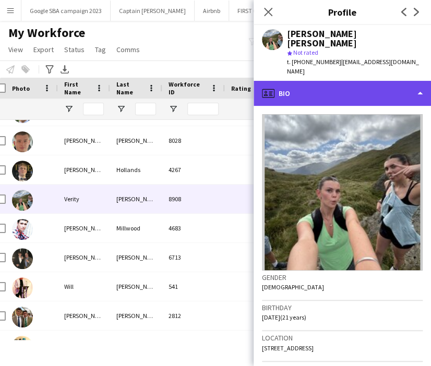
click at [296, 81] on div "profile Bio" at bounding box center [342, 93] width 177 height 25
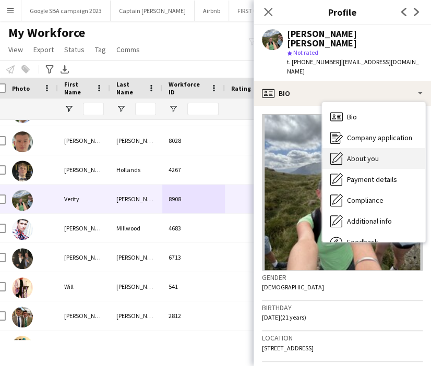
click at [346, 148] on div "About you About you" at bounding box center [373, 158] width 103 height 21
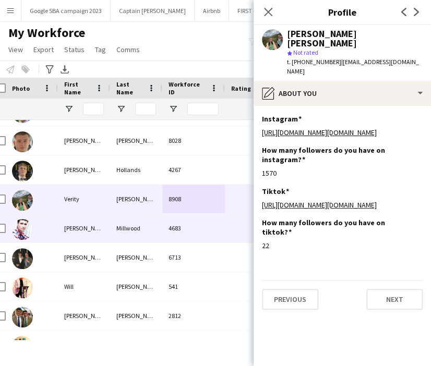
click at [169, 229] on div "4683" at bounding box center [193, 228] width 63 height 29
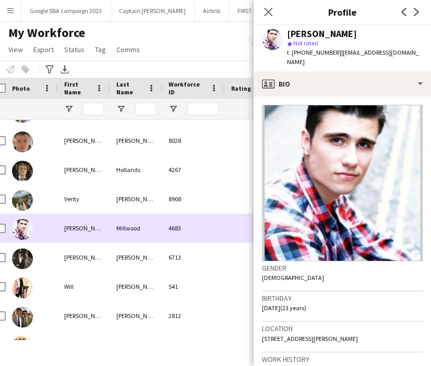
click at [167, 267] on div "6713" at bounding box center [193, 257] width 63 height 29
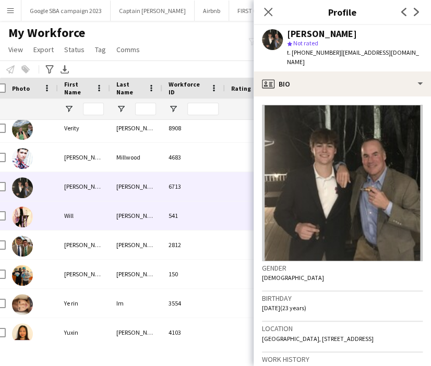
click at [144, 216] on div "[PERSON_NAME]" at bounding box center [136, 215] width 52 height 29
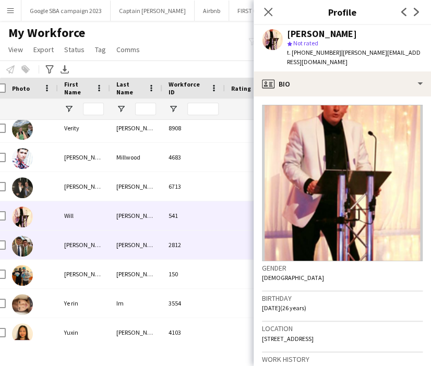
click at [148, 248] on div "[PERSON_NAME]" at bounding box center [136, 245] width 52 height 29
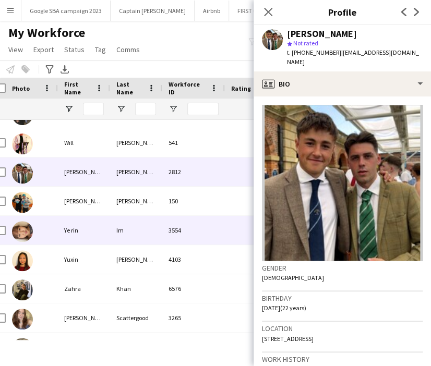
click at [99, 227] on div "Ye rin" at bounding box center [84, 230] width 52 height 29
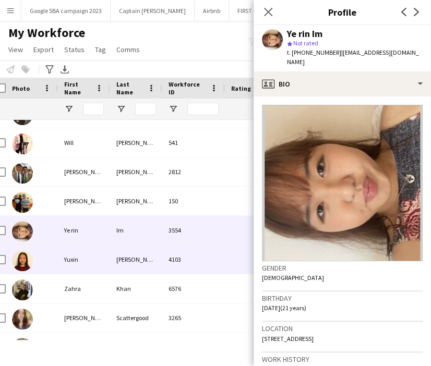
click at [130, 257] on div "[PERSON_NAME]" at bounding box center [136, 259] width 52 height 29
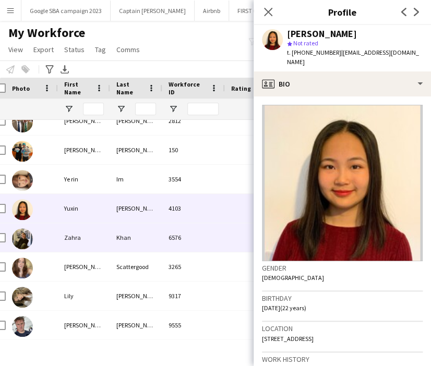
click at [129, 248] on div "Khan" at bounding box center [136, 237] width 52 height 29
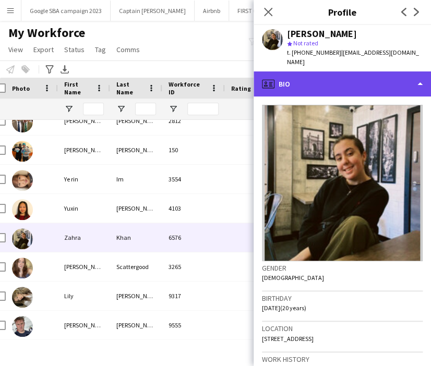
click at [327, 72] on div "profile Bio" at bounding box center [342, 84] width 177 height 25
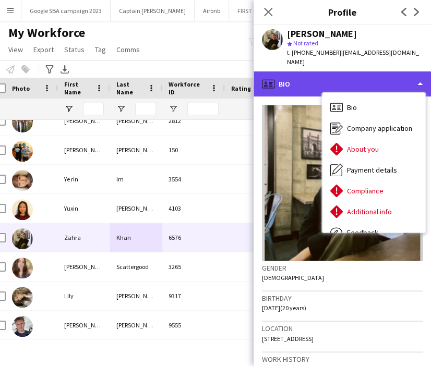
click at [317, 74] on div "profile Bio" at bounding box center [342, 84] width 177 height 25
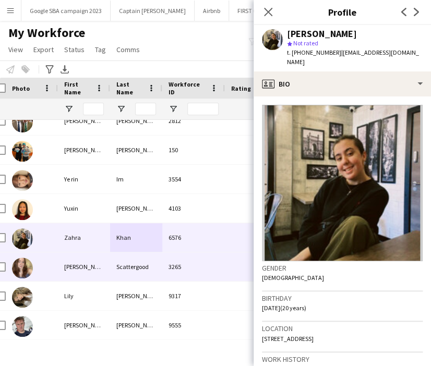
click at [182, 272] on div "3265" at bounding box center [193, 267] width 63 height 29
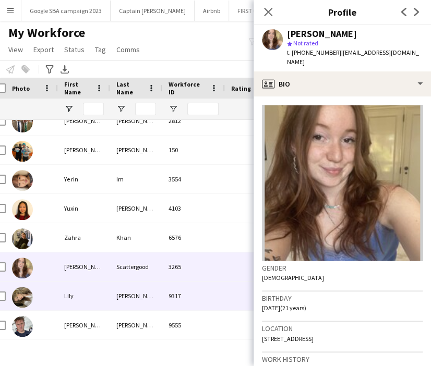
click at [172, 299] on div "9317" at bounding box center [193, 296] width 63 height 29
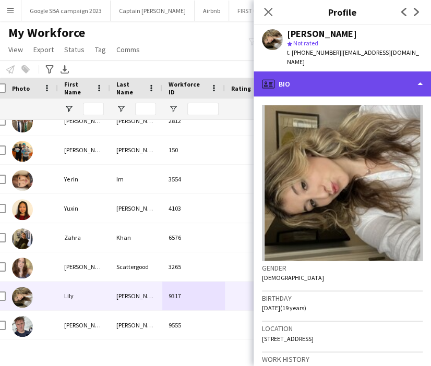
click at [303, 72] on div "profile Bio" at bounding box center [342, 84] width 177 height 25
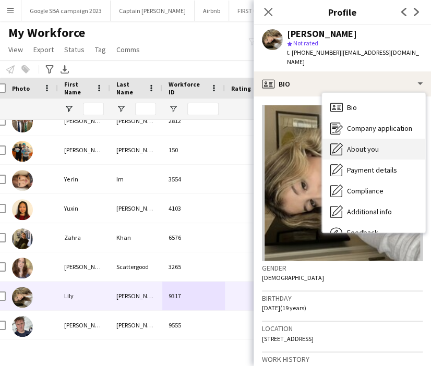
click at [359, 145] on span "About you" at bounding box center [363, 149] width 32 height 9
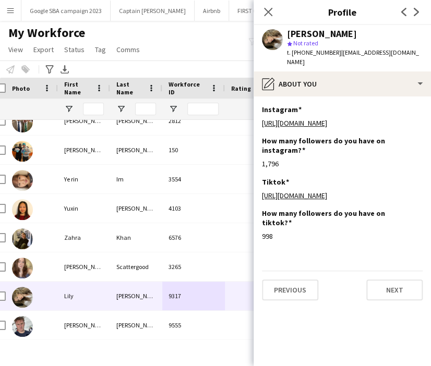
drag, startPoint x: 301, startPoint y: 53, endPoint x: 336, endPoint y: 55, distance: 35.6
click at [336, 55] on span "t. [PHONE_NUMBER]" at bounding box center [314, 53] width 54 height 8
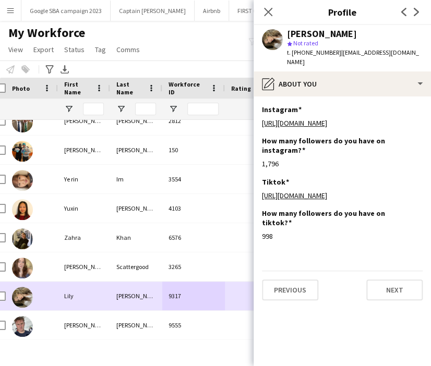
click at [156, 301] on div "[PERSON_NAME]" at bounding box center [136, 296] width 52 height 29
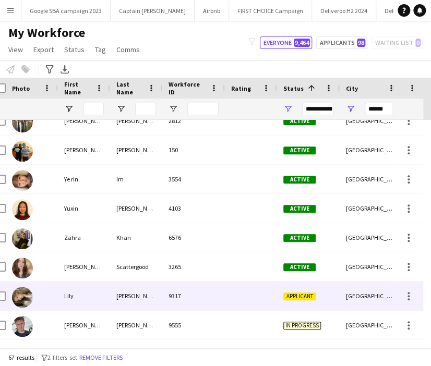
click at [211, 298] on div "9317" at bounding box center [193, 296] width 63 height 29
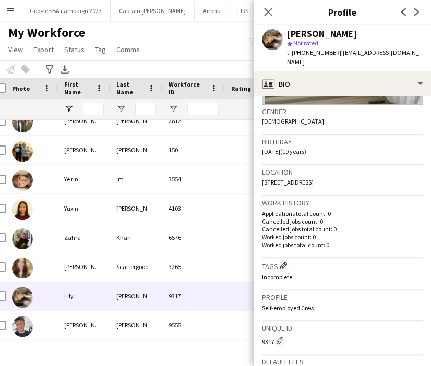
scroll to position [157, 0]
drag, startPoint x: 267, startPoint y: 11, endPoint x: 147, endPoint y: 78, distance: 137.1
click at [267, 11] on icon at bounding box center [268, 12] width 8 height 8
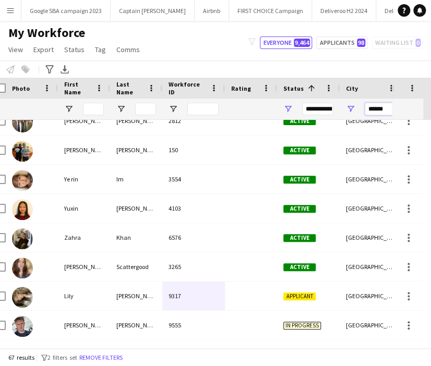
click at [374, 109] on input "******" at bounding box center [380, 109] width 31 height 13
click at [379, 109] on input "******" at bounding box center [380, 109] width 31 height 13
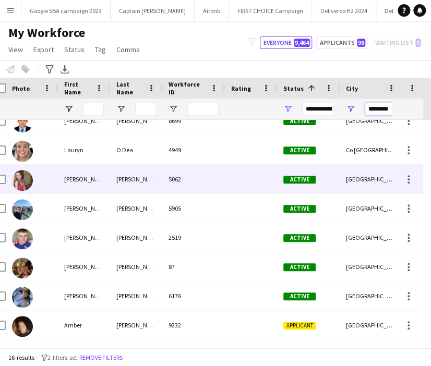
scroll to position [0, 0]
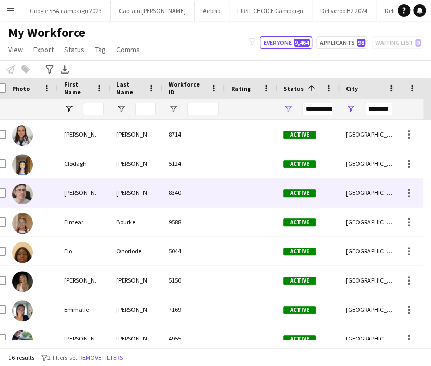
click at [223, 196] on div "8340" at bounding box center [193, 193] width 63 height 29
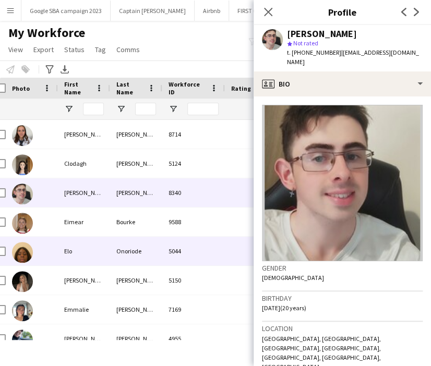
click at [207, 249] on div "5044" at bounding box center [193, 251] width 63 height 29
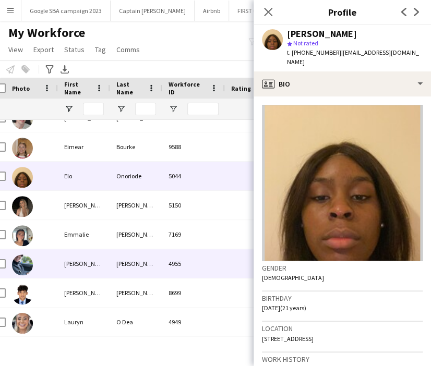
scroll to position [78, 0]
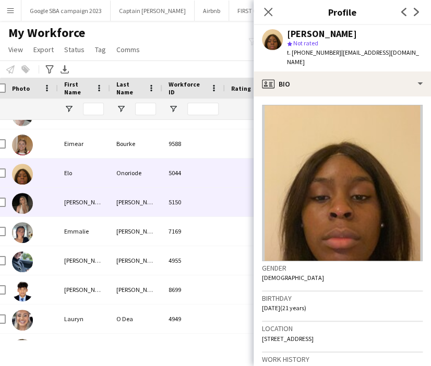
click at [187, 205] on div "5150" at bounding box center [193, 202] width 63 height 29
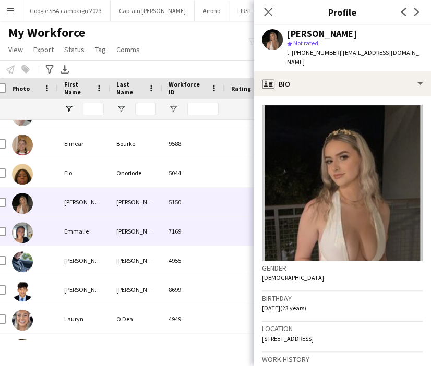
click at [194, 228] on div "7169" at bounding box center [193, 231] width 63 height 29
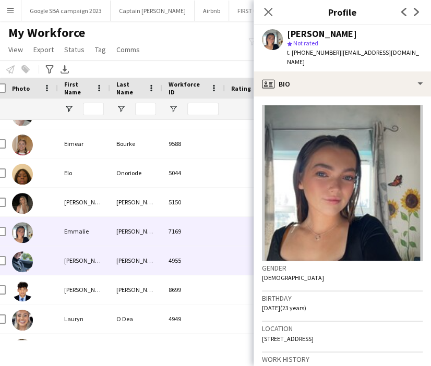
click at [196, 255] on div "4955" at bounding box center [193, 260] width 63 height 29
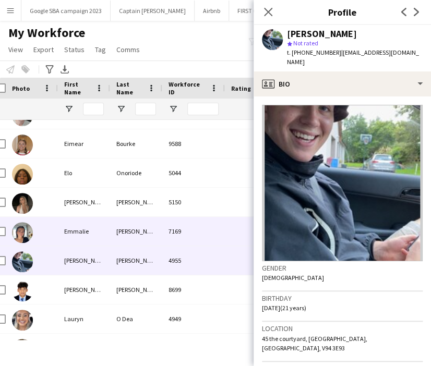
click at [185, 234] on div "7169" at bounding box center [193, 231] width 63 height 29
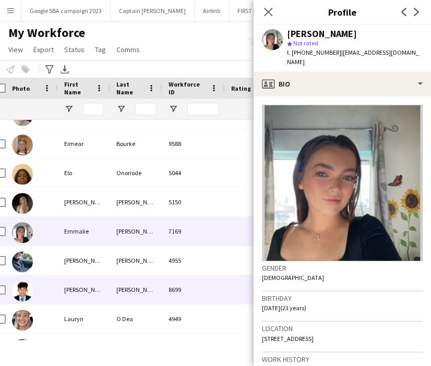
click at [172, 298] on div "8699" at bounding box center [193, 290] width 63 height 29
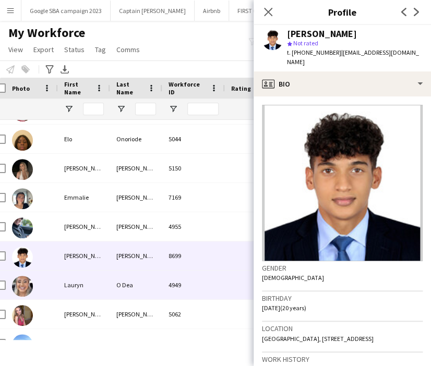
scroll to position [113, 0]
click at [169, 287] on div "4949" at bounding box center [193, 284] width 63 height 29
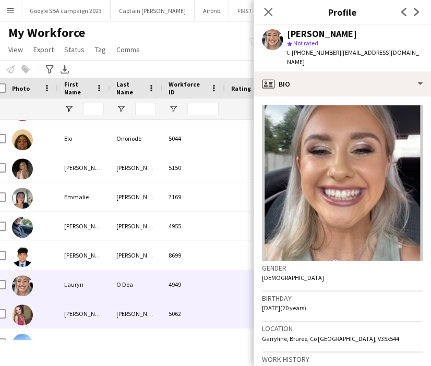
scroll to position [149, 0]
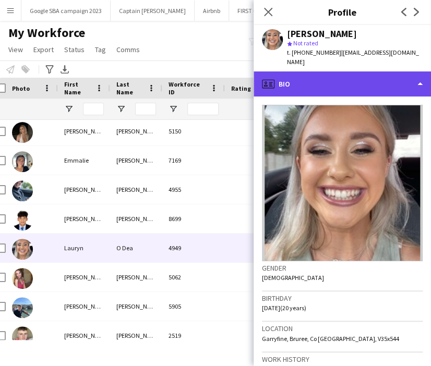
click at [351, 80] on div "profile Bio" at bounding box center [342, 84] width 177 height 25
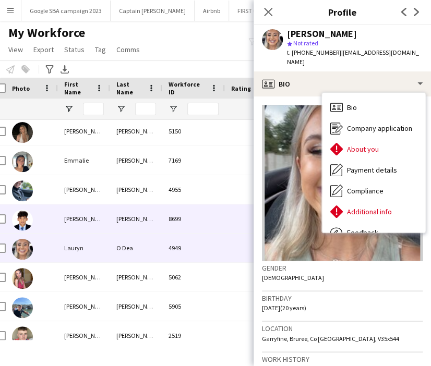
click at [192, 215] on div "8699" at bounding box center [193, 219] width 63 height 29
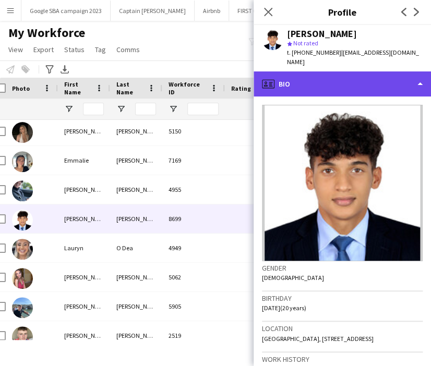
click at [371, 72] on div "profile Bio" at bounding box center [342, 84] width 177 height 25
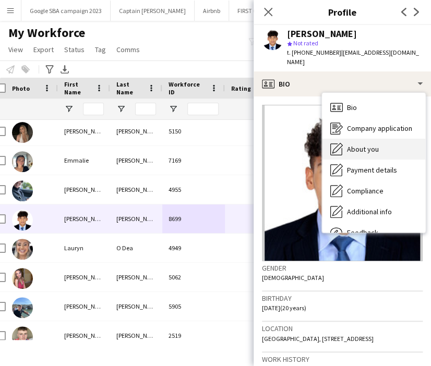
click at [364, 139] on div "About you About you" at bounding box center [373, 149] width 103 height 21
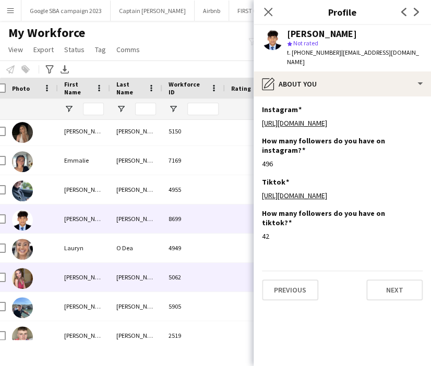
click at [196, 267] on div "5062" at bounding box center [193, 277] width 63 height 29
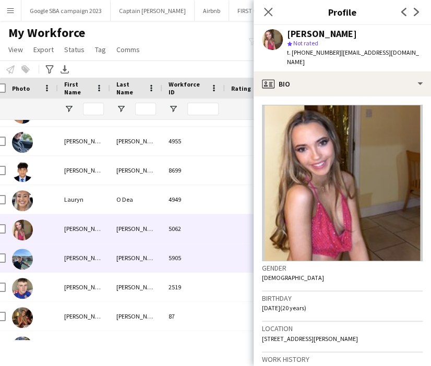
scroll to position [198, 0]
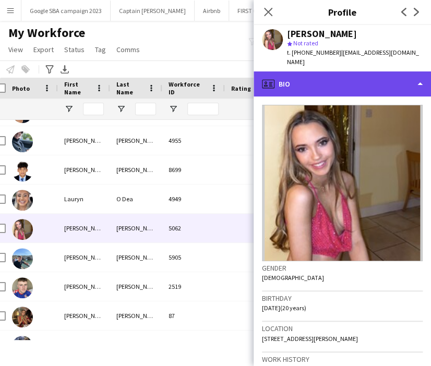
click at [290, 74] on div "profile Bio" at bounding box center [342, 84] width 177 height 25
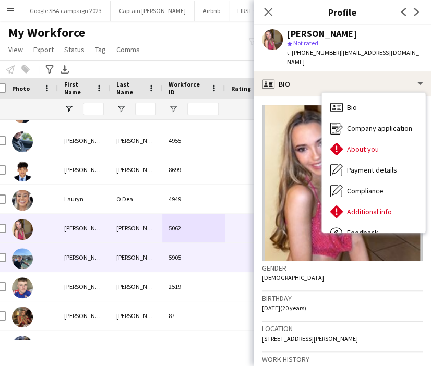
click at [169, 249] on div "5905" at bounding box center [193, 257] width 63 height 29
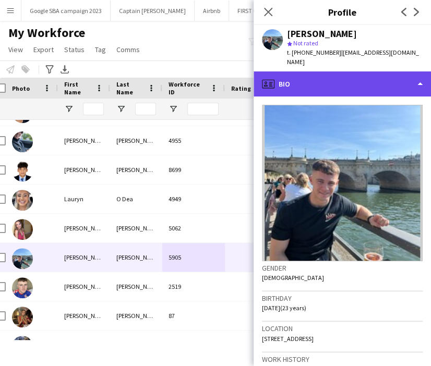
click at [305, 72] on div "profile Bio" at bounding box center [342, 84] width 177 height 25
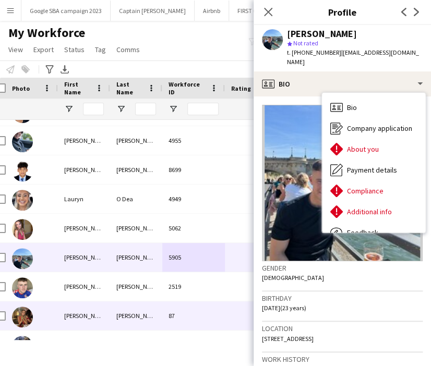
click at [153, 305] on div "[PERSON_NAME]" at bounding box center [136, 316] width 52 height 29
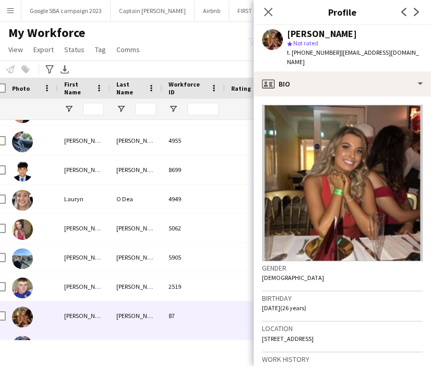
scroll to position [247, 0]
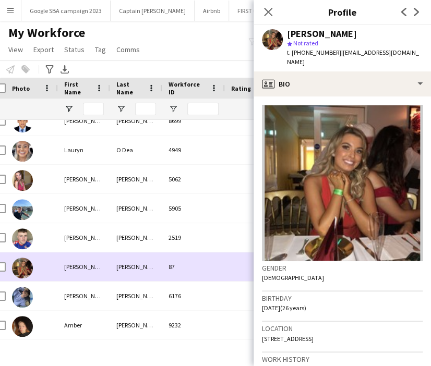
click at [125, 275] on div "[PERSON_NAME]" at bounding box center [136, 267] width 52 height 29
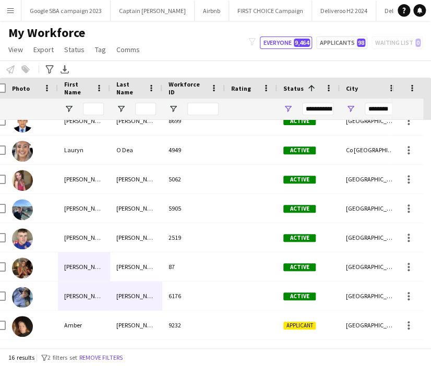
drag, startPoint x: 125, startPoint y: 275, endPoint x: 68, endPoint y: 262, distance: 58.3
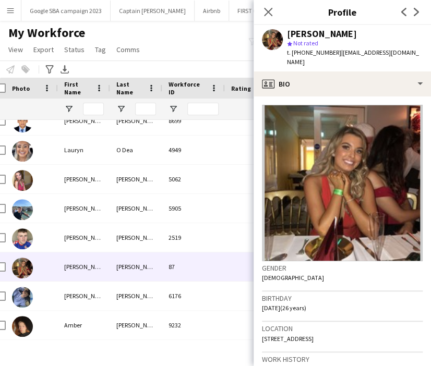
click at [68, 262] on div "[PERSON_NAME]" at bounding box center [84, 267] width 52 height 29
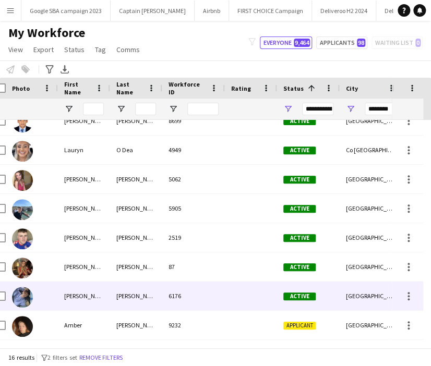
click at [105, 298] on div "[PERSON_NAME]" at bounding box center [84, 296] width 52 height 29
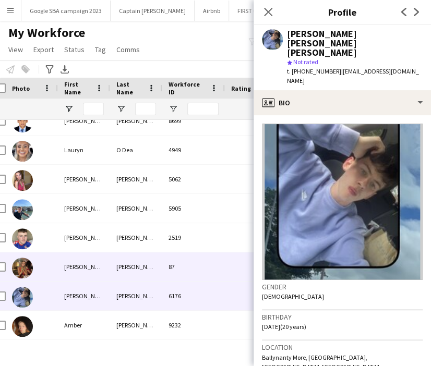
click at [172, 257] on div "87" at bounding box center [193, 267] width 63 height 29
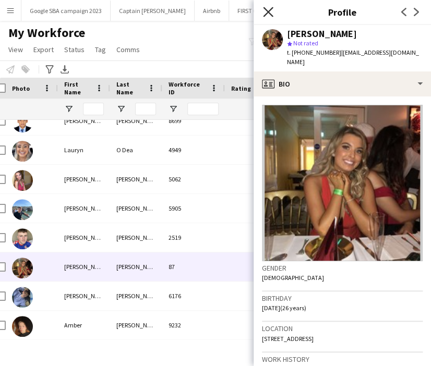
click at [270, 13] on icon "Close pop-in" at bounding box center [268, 12] width 10 height 10
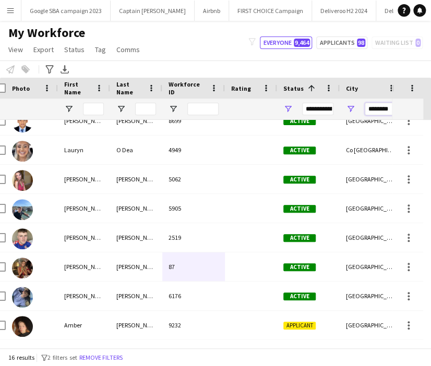
click at [383, 110] on input "********" at bounding box center [380, 109] width 31 height 13
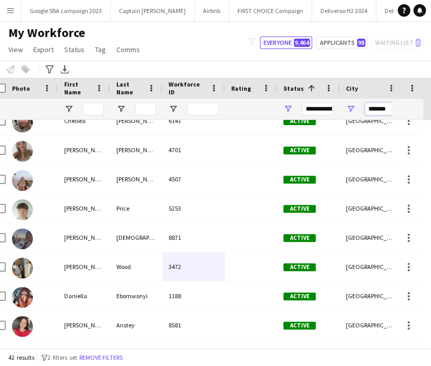
scroll to position [0, 0]
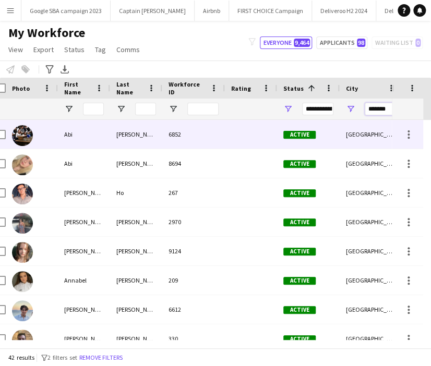
type input "*******"
click at [225, 138] on div at bounding box center [251, 134] width 52 height 29
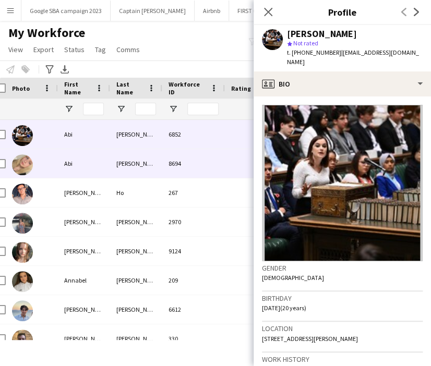
click at [186, 172] on div "8694" at bounding box center [193, 163] width 63 height 29
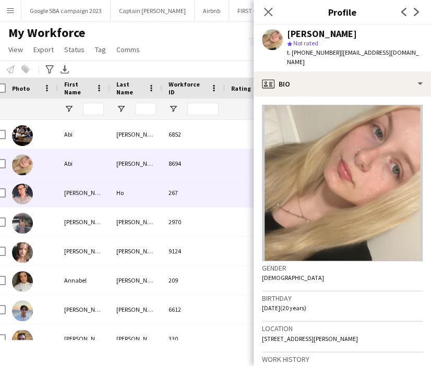
click at [182, 205] on div "267" at bounding box center [193, 193] width 63 height 29
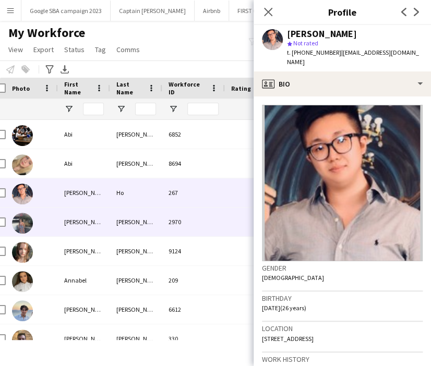
click at [192, 221] on div "2970" at bounding box center [193, 222] width 63 height 29
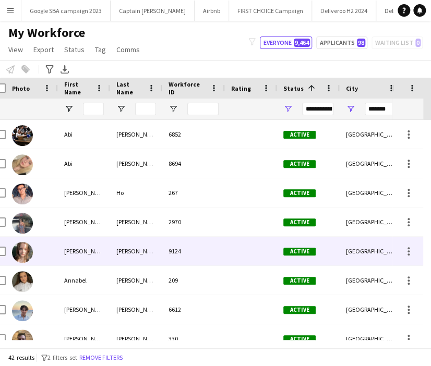
click at [193, 239] on div "9124" at bounding box center [193, 251] width 63 height 29
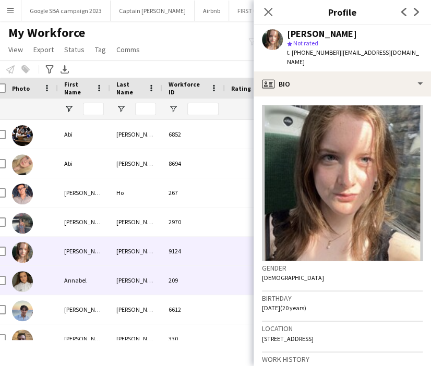
click at [194, 274] on div "209" at bounding box center [193, 280] width 63 height 29
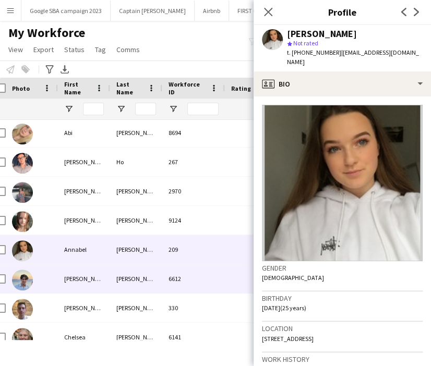
scroll to position [33, 0]
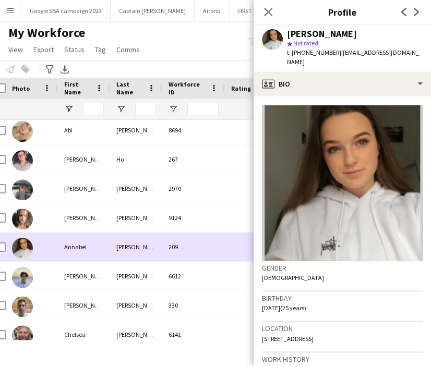
click at [206, 244] on div "209" at bounding box center [193, 247] width 63 height 29
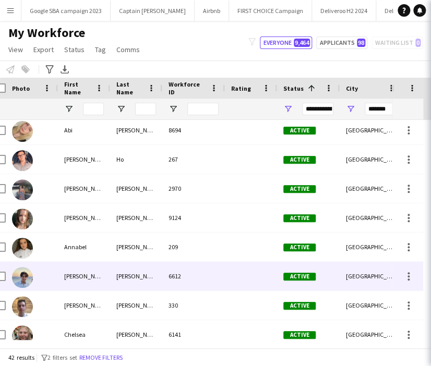
click at [201, 265] on div "6612" at bounding box center [193, 276] width 63 height 29
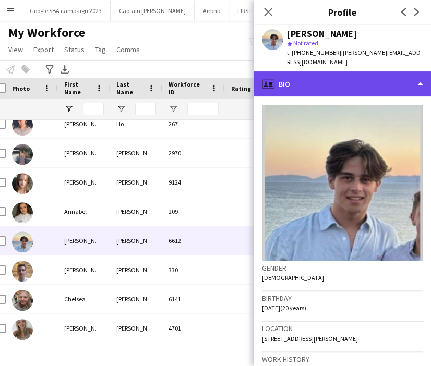
click at [291, 74] on div "profile Bio" at bounding box center [342, 84] width 177 height 25
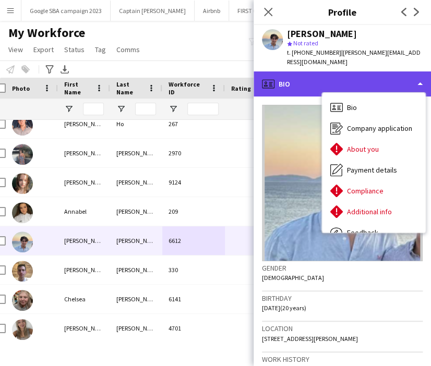
drag, startPoint x: 291, startPoint y: 74, endPoint x: 300, endPoint y: 66, distance: 11.4
click at [300, 72] on div "profile Bio" at bounding box center [342, 84] width 177 height 25
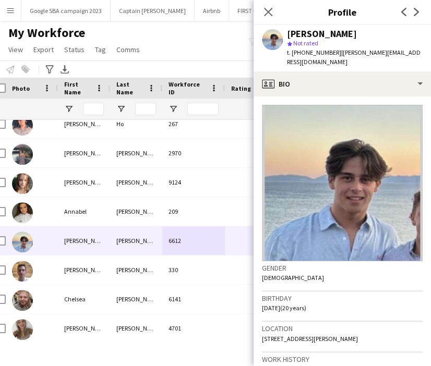
click at [303, 53] on span "t. [PHONE_NUMBER]" at bounding box center [314, 53] width 54 height 8
click at [329, 53] on span "t. [PHONE_NUMBER]" at bounding box center [314, 53] width 54 height 8
drag, startPoint x: 332, startPoint y: 53, endPoint x: 303, endPoint y: 53, distance: 28.7
click at [303, 53] on span "t. [PHONE_NUMBER]" at bounding box center [314, 53] width 54 height 8
drag, startPoint x: 301, startPoint y: 53, endPoint x: 331, endPoint y: 53, distance: 30.8
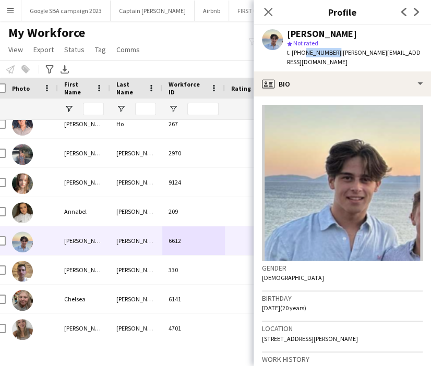
click at [331, 53] on span "t. [PHONE_NUMBER]" at bounding box center [314, 53] width 54 height 8
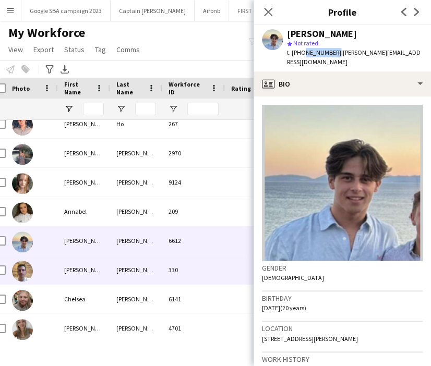
click at [136, 277] on div "[PERSON_NAME]" at bounding box center [136, 270] width 52 height 29
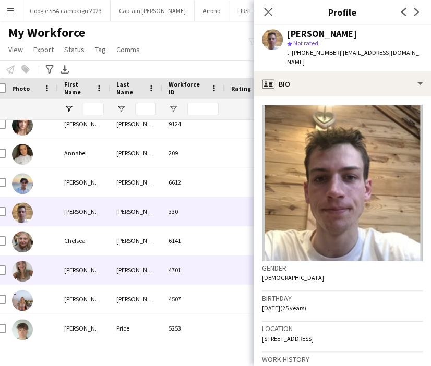
scroll to position [125, 0]
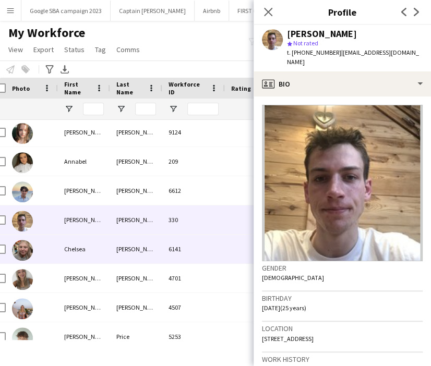
click at [125, 247] on div "[PERSON_NAME]" at bounding box center [136, 249] width 52 height 29
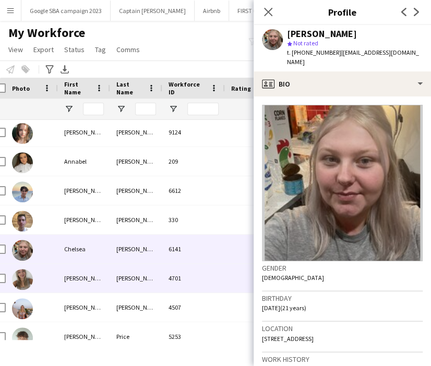
click at [142, 287] on div "[PERSON_NAME]" at bounding box center [136, 278] width 52 height 29
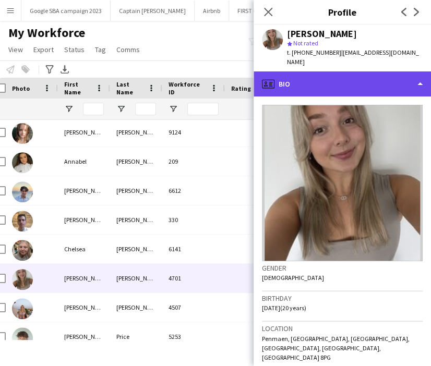
click at [319, 85] on div "profile Bio" at bounding box center [342, 84] width 177 height 25
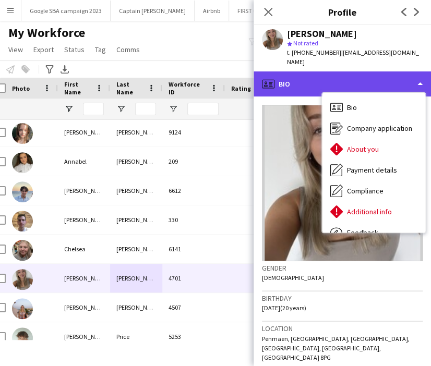
click at [319, 76] on div "profile Bio" at bounding box center [342, 84] width 177 height 25
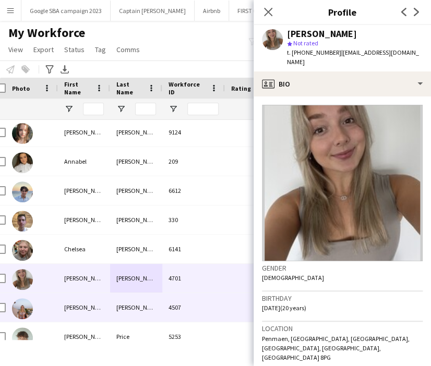
click at [171, 307] on div "4507" at bounding box center [193, 307] width 63 height 29
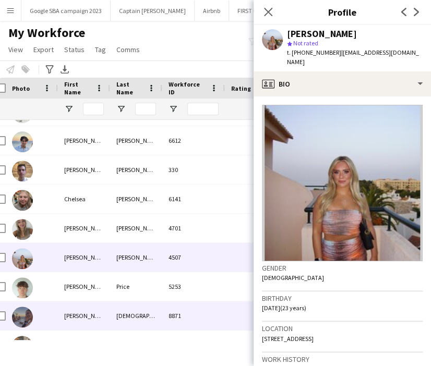
scroll to position [176, 0]
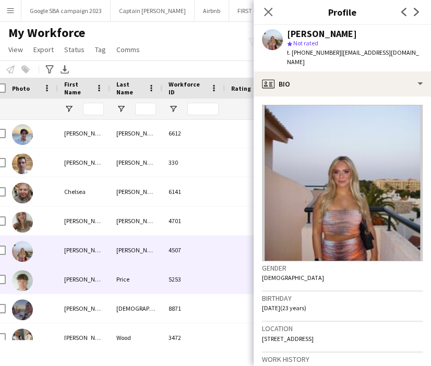
click at [179, 292] on div "5253" at bounding box center [193, 279] width 63 height 29
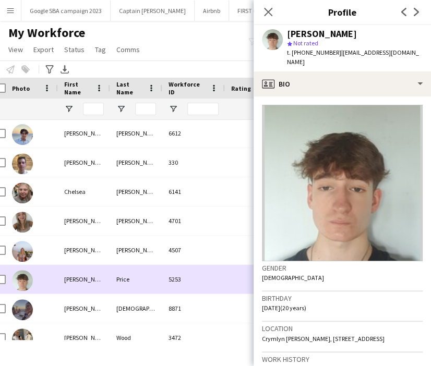
scroll to position [213, 0]
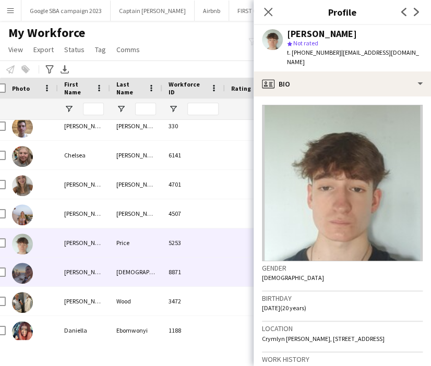
click at [172, 275] on div "8871" at bounding box center [193, 272] width 63 height 29
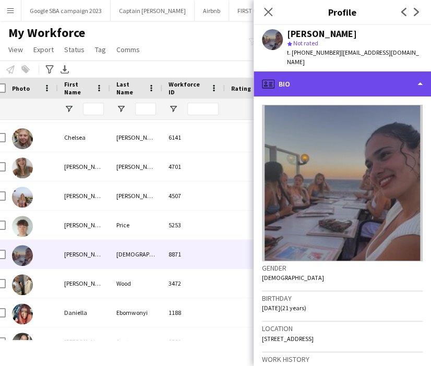
click at [316, 78] on div "profile Bio" at bounding box center [342, 84] width 177 height 25
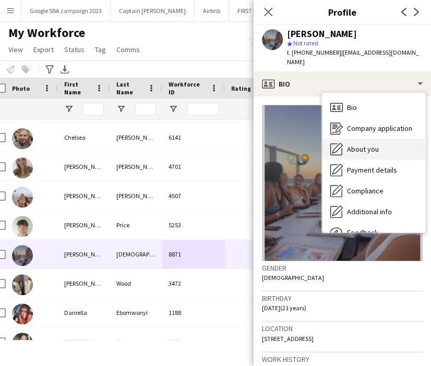
click at [346, 139] on div "About you About you" at bounding box center [373, 149] width 103 height 21
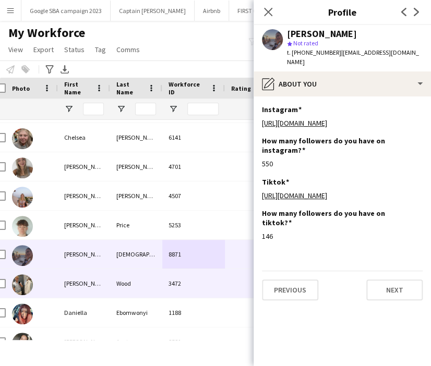
click at [176, 290] on div "3472" at bounding box center [193, 283] width 63 height 29
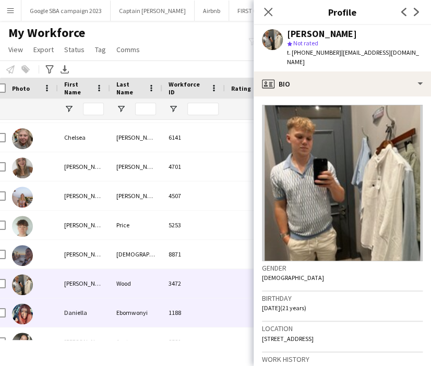
click at [176, 304] on div "1188" at bounding box center [193, 313] width 63 height 29
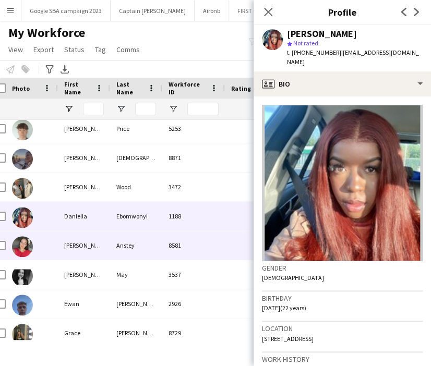
click at [171, 251] on div "8581" at bounding box center [193, 245] width 63 height 29
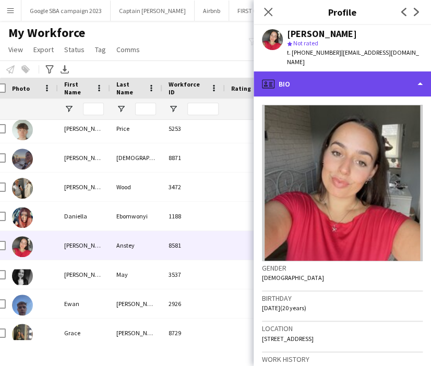
click at [305, 78] on div "profile Bio" at bounding box center [342, 84] width 177 height 25
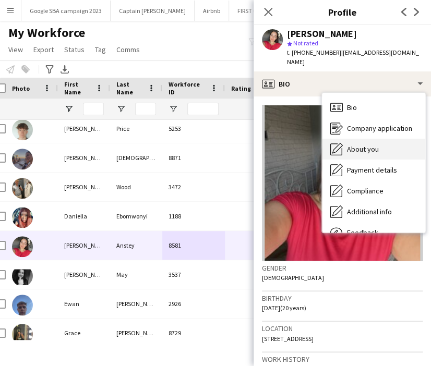
click at [346, 139] on div "About you About you" at bounding box center [373, 149] width 103 height 21
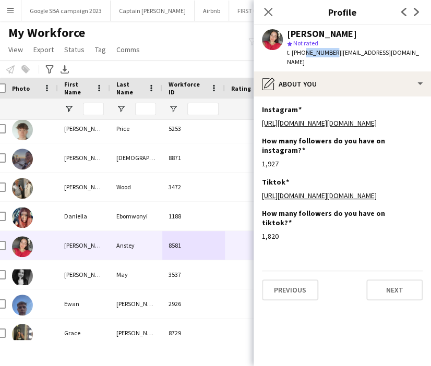
drag, startPoint x: 330, startPoint y: 52, endPoint x: 302, endPoint y: 52, distance: 28.2
click at [302, 52] on span "t. [PHONE_NUMBER]" at bounding box center [314, 53] width 54 height 8
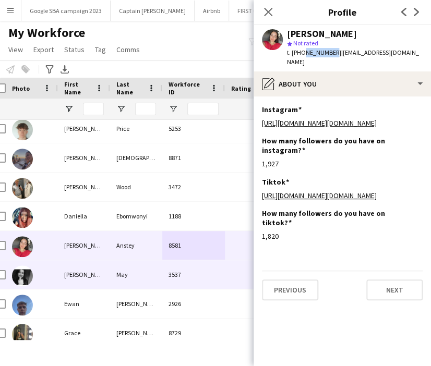
drag, startPoint x: 200, startPoint y: 275, endPoint x: 264, endPoint y: 239, distance: 73.2
click at [200, 275] on div "3537" at bounding box center [193, 274] width 63 height 29
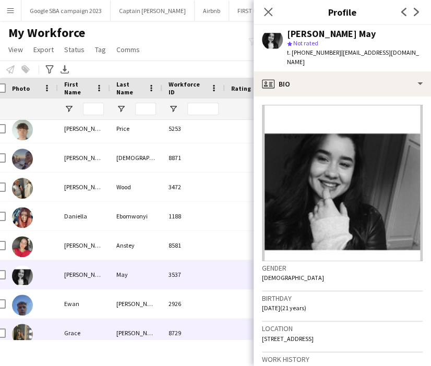
click at [209, 324] on div "8729" at bounding box center [193, 333] width 63 height 29
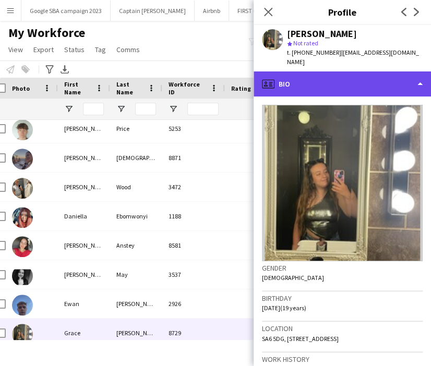
click at [334, 74] on div "profile Bio" at bounding box center [342, 84] width 177 height 25
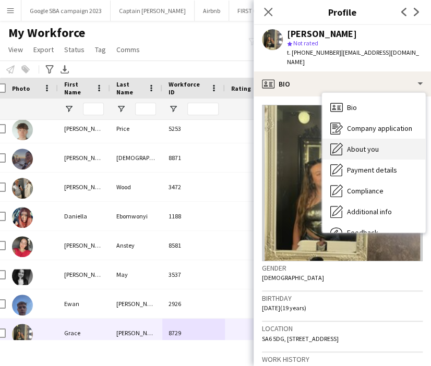
click at [343, 139] on div "About you About you" at bounding box center [373, 149] width 103 height 21
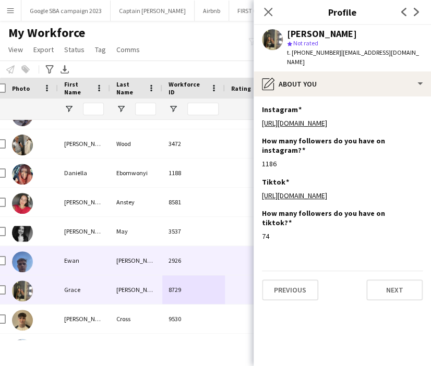
scroll to position [369, 0]
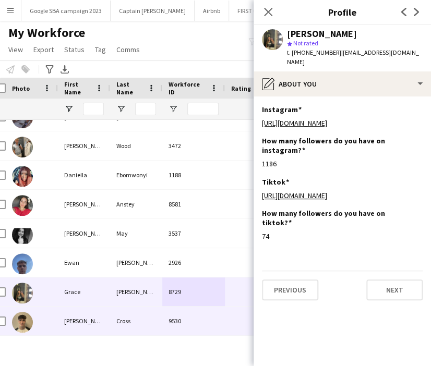
click at [159, 309] on div "Cross" at bounding box center [136, 321] width 52 height 29
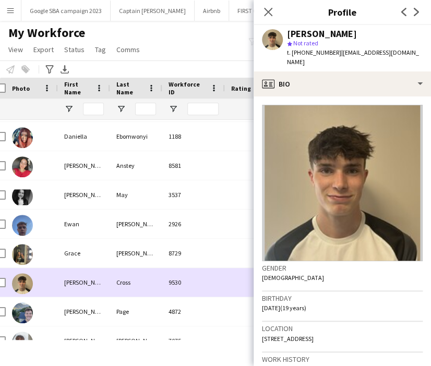
scroll to position [426, 0]
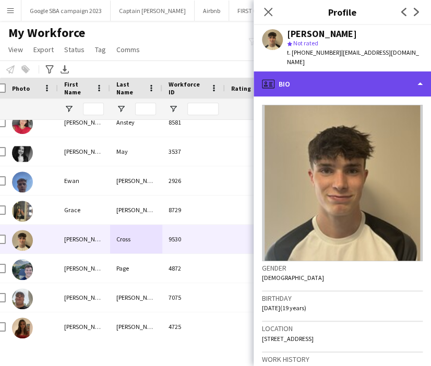
click at [330, 85] on div "profile Bio" at bounding box center [342, 84] width 177 height 25
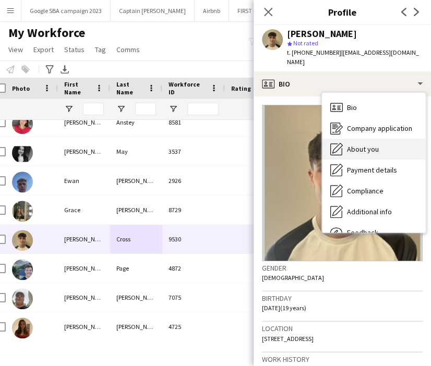
click at [363, 145] on span "About you" at bounding box center [363, 149] width 32 height 9
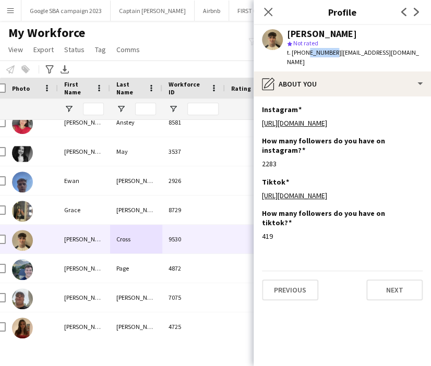
drag, startPoint x: 330, startPoint y: 53, endPoint x: 301, endPoint y: 52, distance: 28.7
click at [301, 52] on span "t. [PHONE_NUMBER]" at bounding box center [314, 53] width 54 height 8
drag, startPoint x: 332, startPoint y: 51, endPoint x: 301, endPoint y: 53, distance: 30.8
click at [301, 53] on span "t. [PHONE_NUMBER]" at bounding box center [314, 53] width 54 height 8
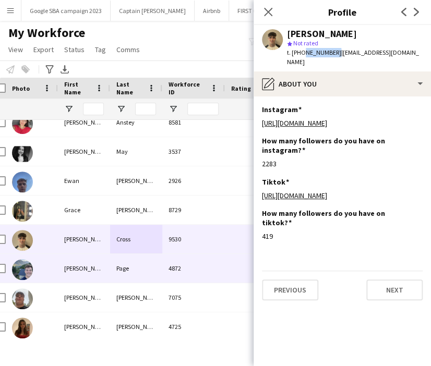
click at [165, 270] on div "4872" at bounding box center [193, 268] width 63 height 29
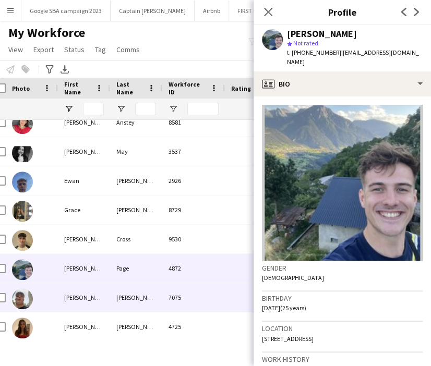
click at [178, 291] on div "7075" at bounding box center [193, 297] width 63 height 29
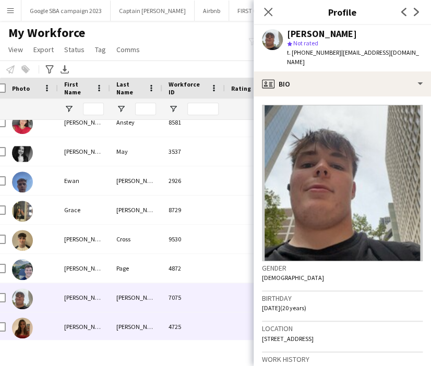
scroll to position [501, 0]
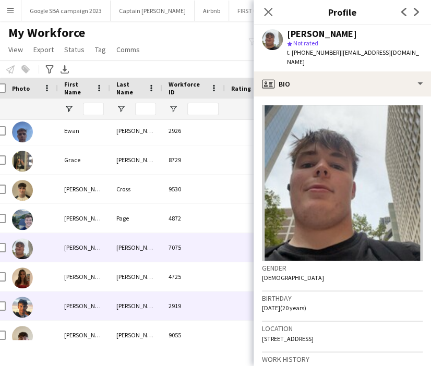
click at [177, 306] on div "2919" at bounding box center [193, 306] width 63 height 29
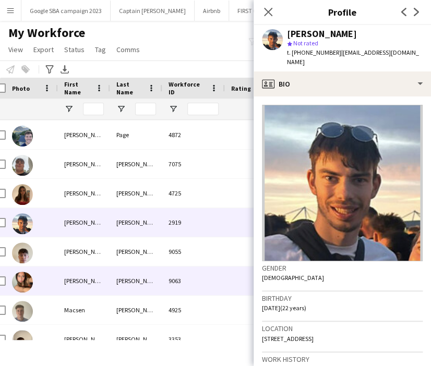
scroll to position [595, 0]
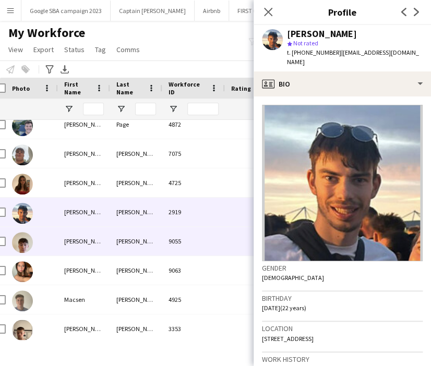
click at [169, 249] on div "9055" at bounding box center [193, 241] width 63 height 29
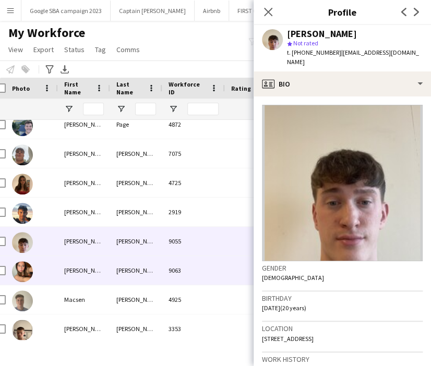
click at [176, 268] on div "9063" at bounding box center [193, 270] width 63 height 29
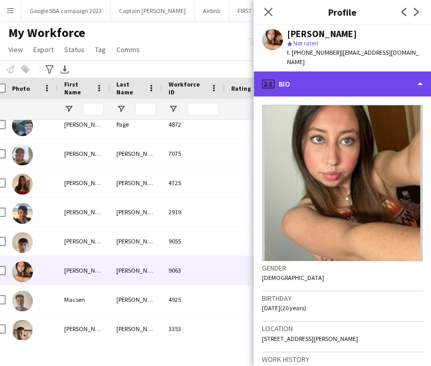
click at [329, 77] on div "profile Bio" at bounding box center [342, 84] width 177 height 25
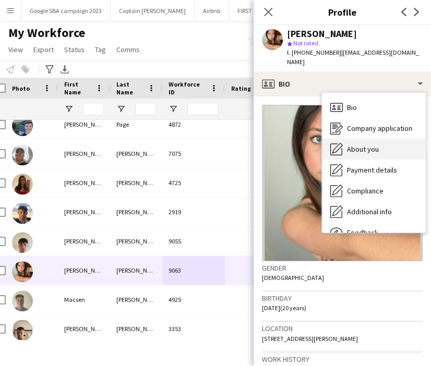
click at [374, 145] on span "About you" at bounding box center [363, 149] width 32 height 9
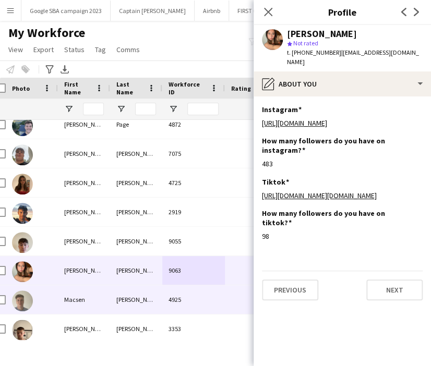
click at [163, 294] on div "4925" at bounding box center [193, 300] width 63 height 29
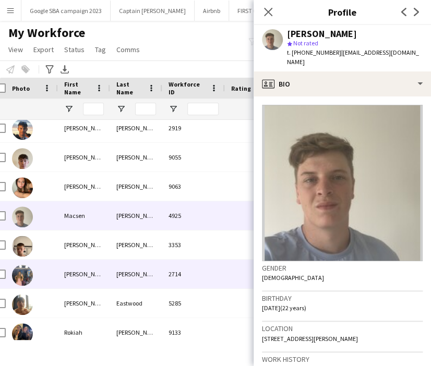
scroll to position [680, 0]
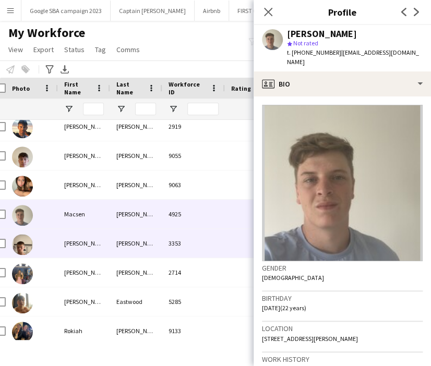
click at [159, 248] on div "[PERSON_NAME]" at bounding box center [136, 243] width 52 height 29
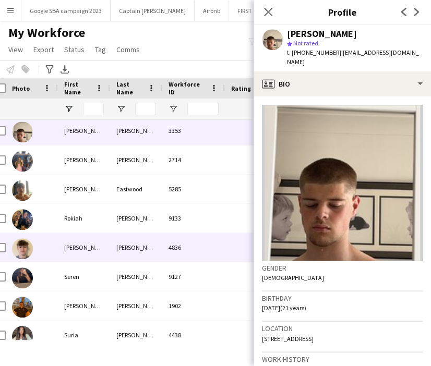
click at [152, 220] on div "[PERSON_NAME]" at bounding box center [136, 218] width 52 height 29
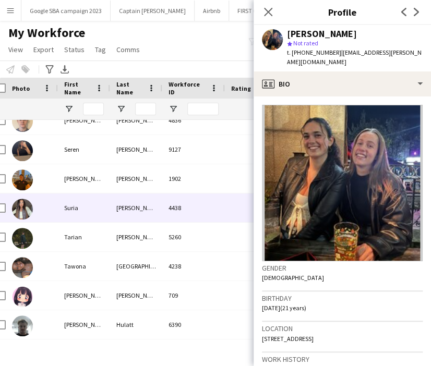
click at [163, 229] on div "5260" at bounding box center [193, 237] width 63 height 29
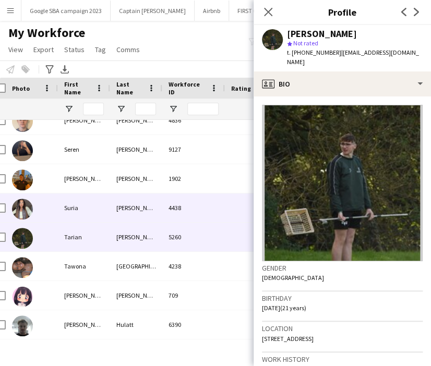
click at [175, 211] on div "4438" at bounding box center [193, 208] width 63 height 29
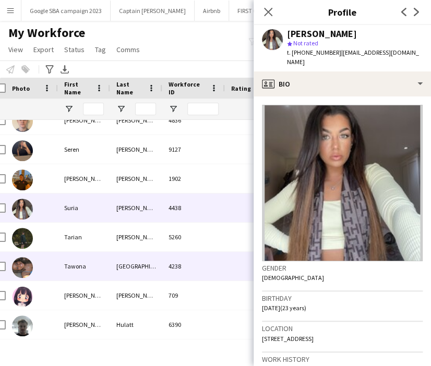
click at [180, 259] on div "4238" at bounding box center [193, 266] width 63 height 29
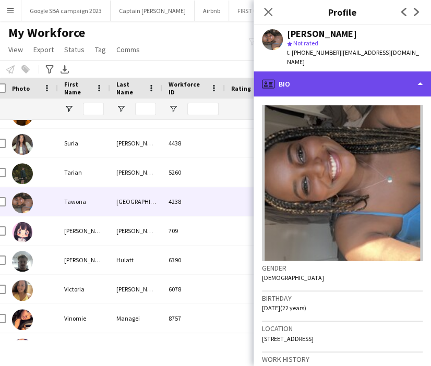
click at [340, 74] on div "profile Bio" at bounding box center [342, 84] width 177 height 25
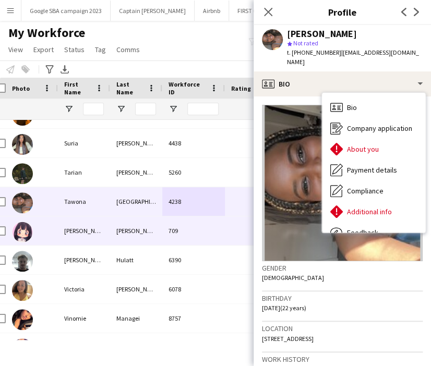
click at [178, 231] on div "709" at bounding box center [193, 231] width 63 height 29
